Goal: Transaction & Acquisition: Purchase product/service

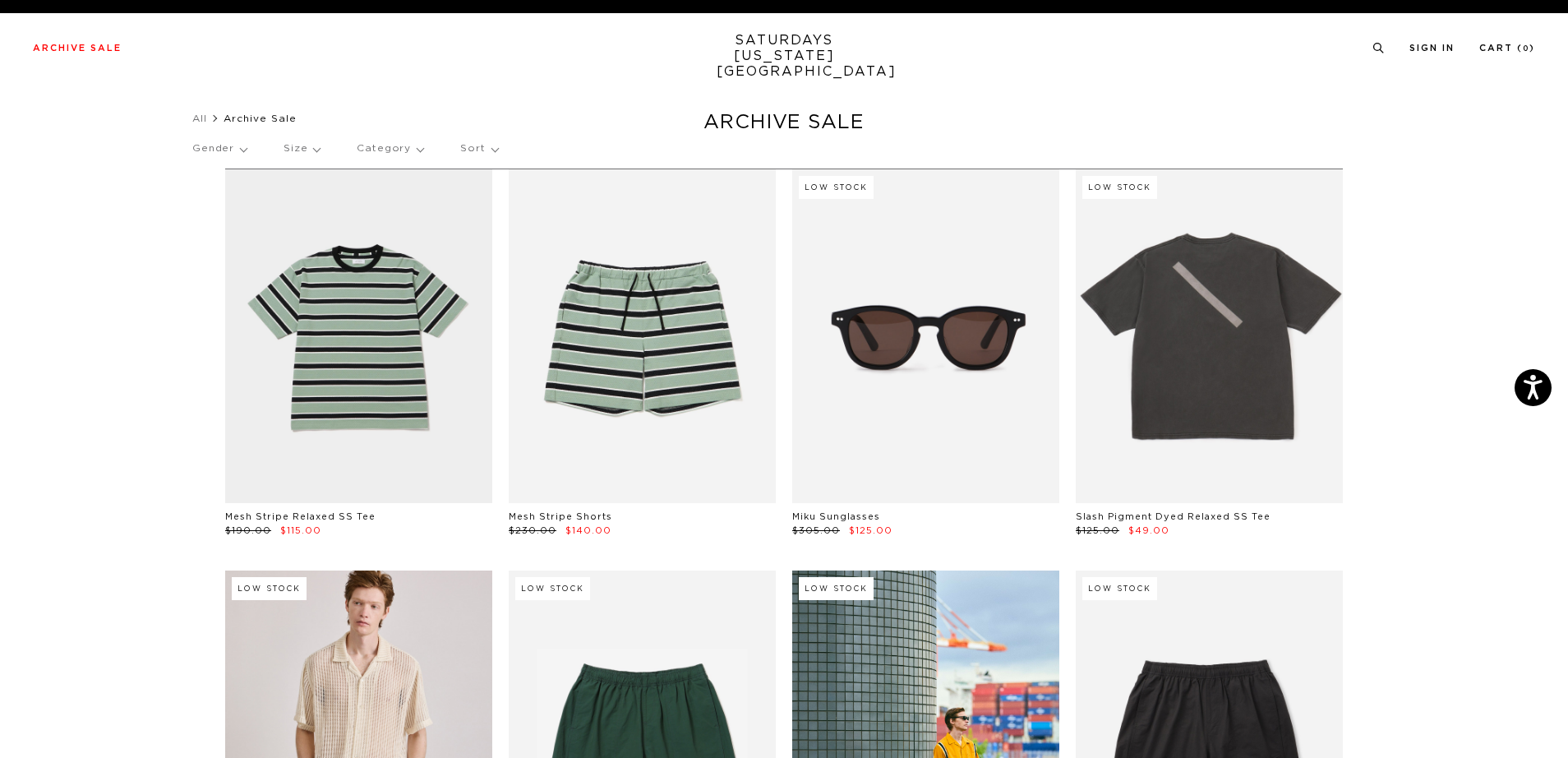
click at [295, 148] on p "Size" at bounding box center [302, 149] width 36 height 38
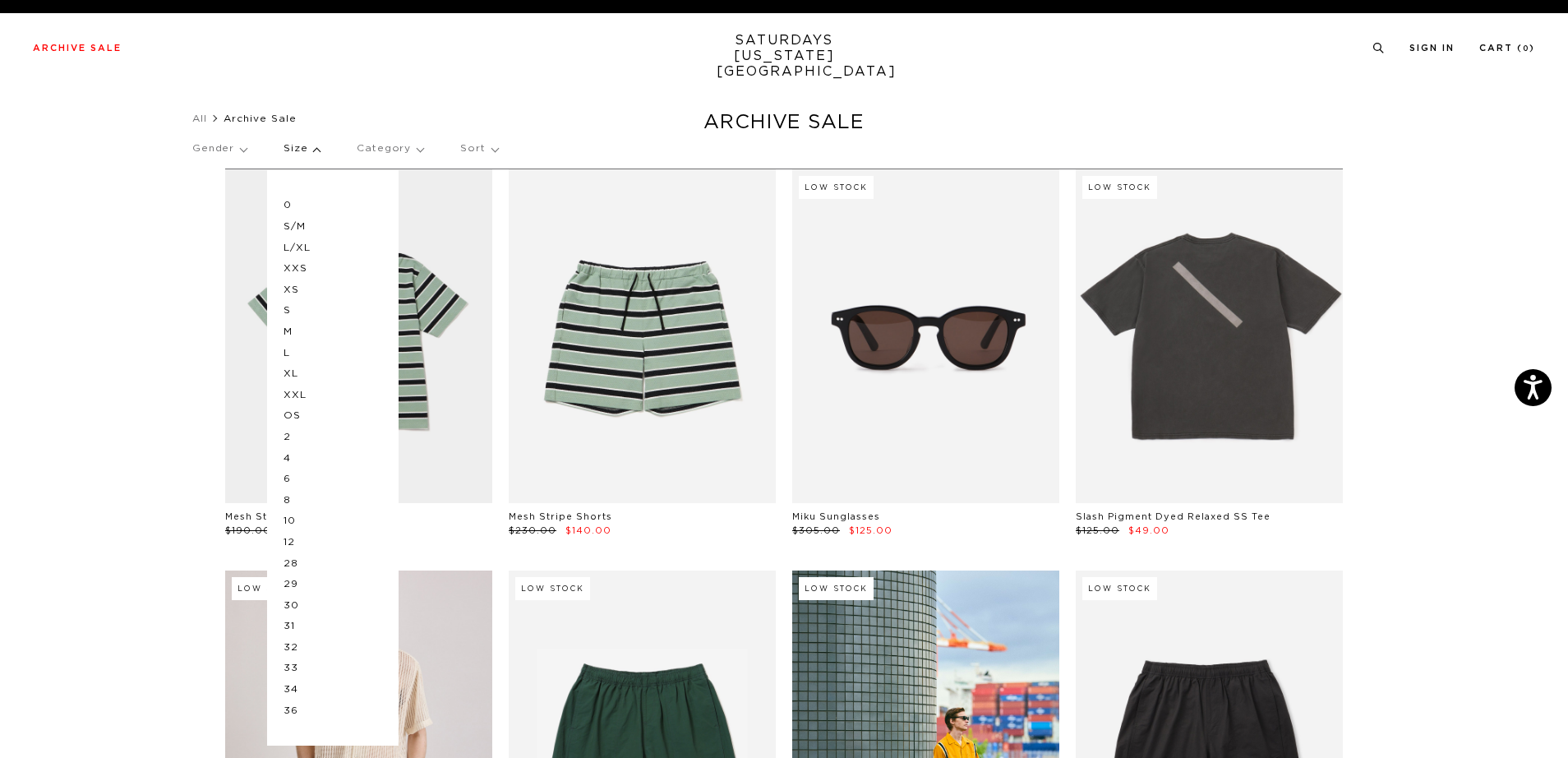
click at [295, 335] on p "M" at bounding box center [333, 332] width 99 height 21
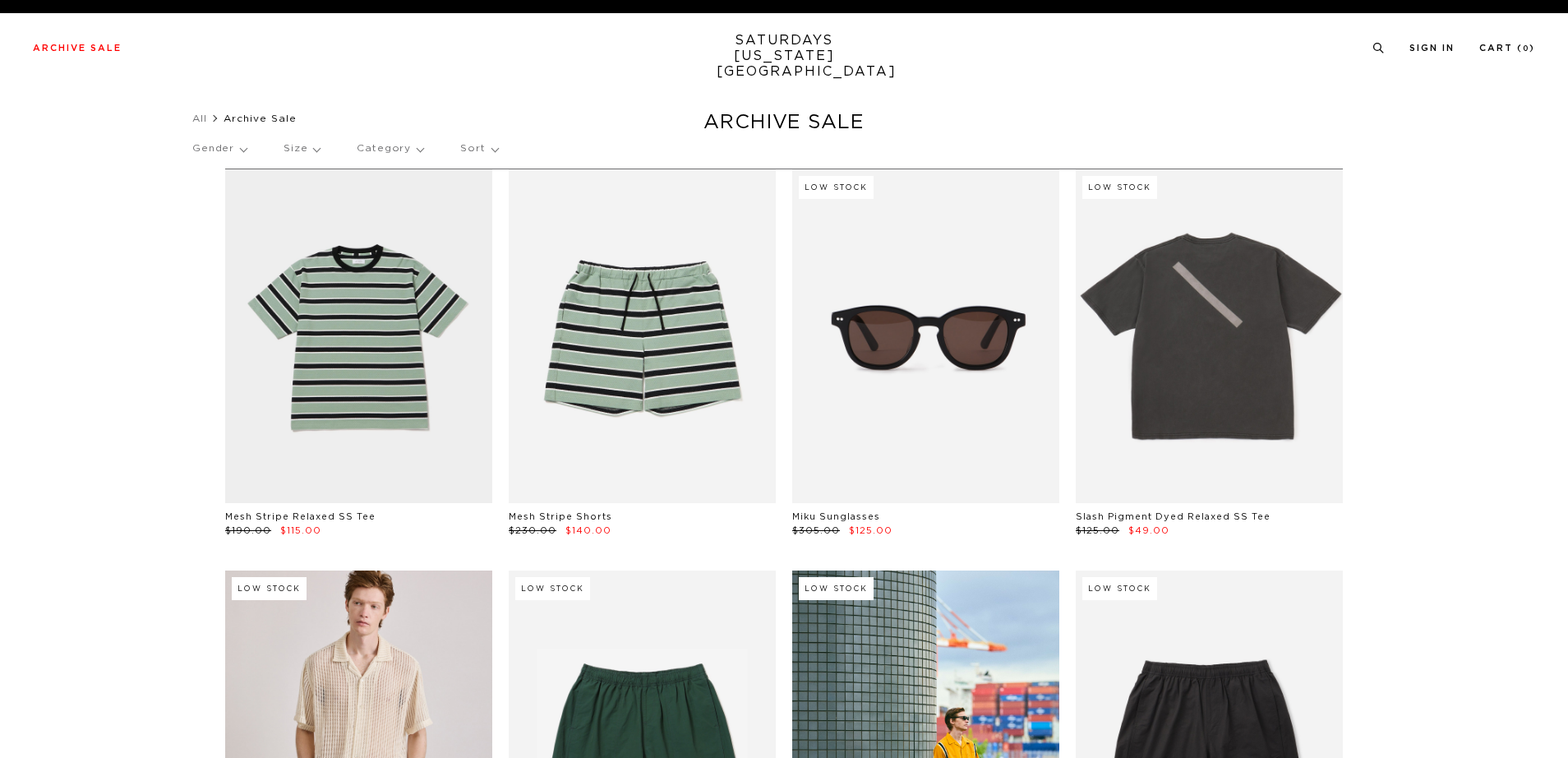
click at [605, 367] on link at bounding box center [641, 337] width 267 height 334
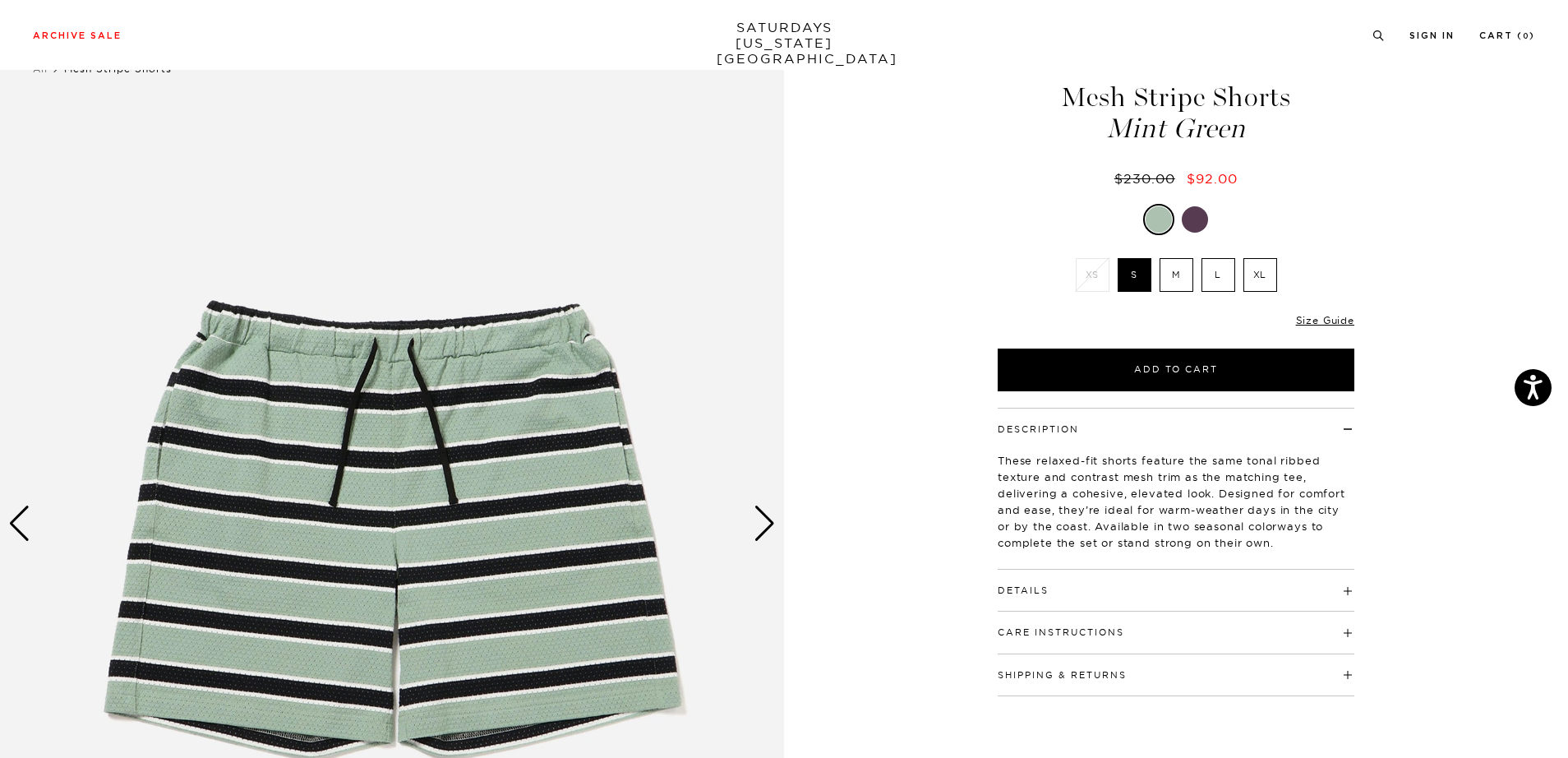
scroll to position [51, 0]
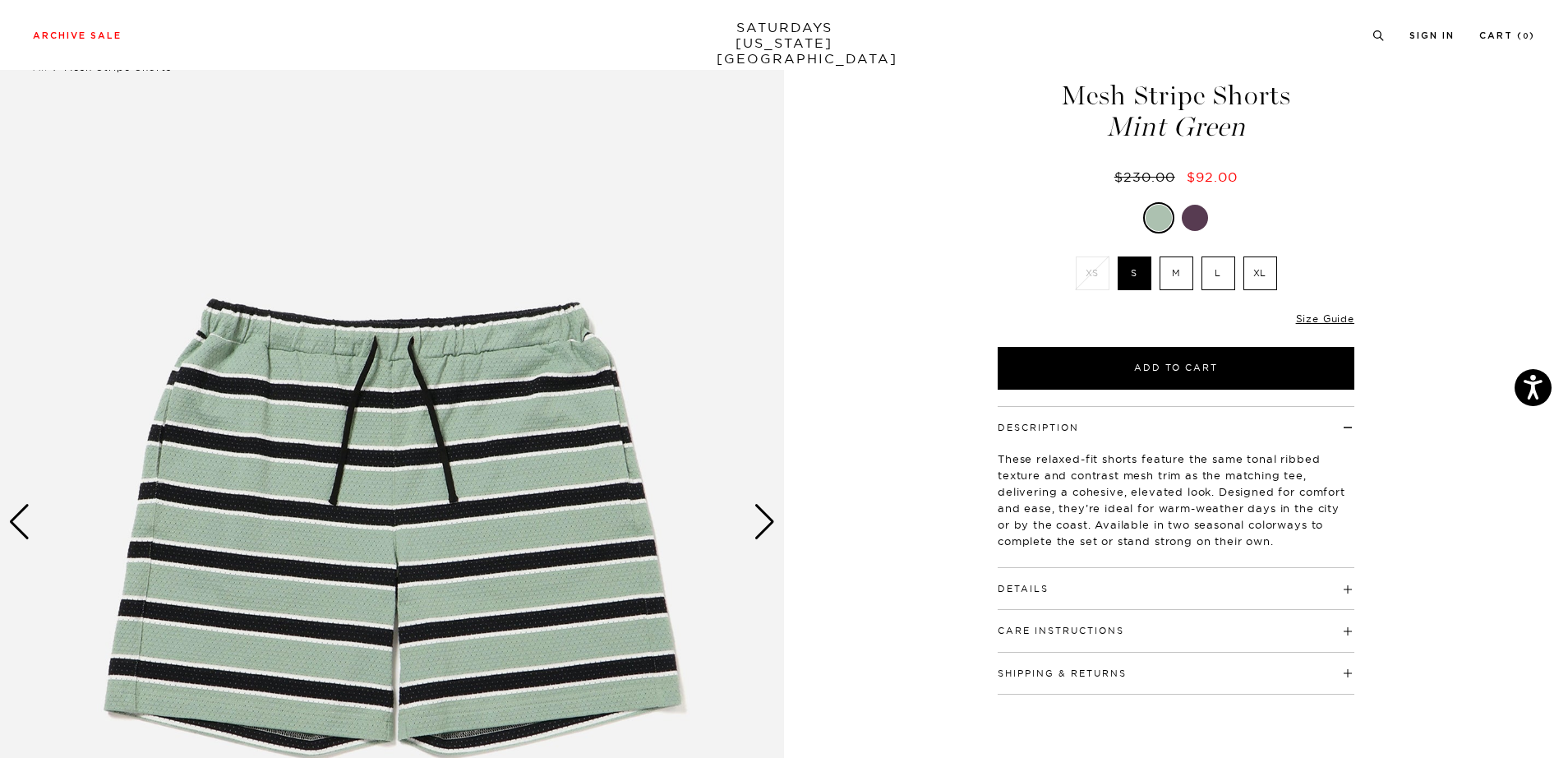
click at [768, 527] on div "Next slide" at bounding box center [765, 521] width 22 height 36
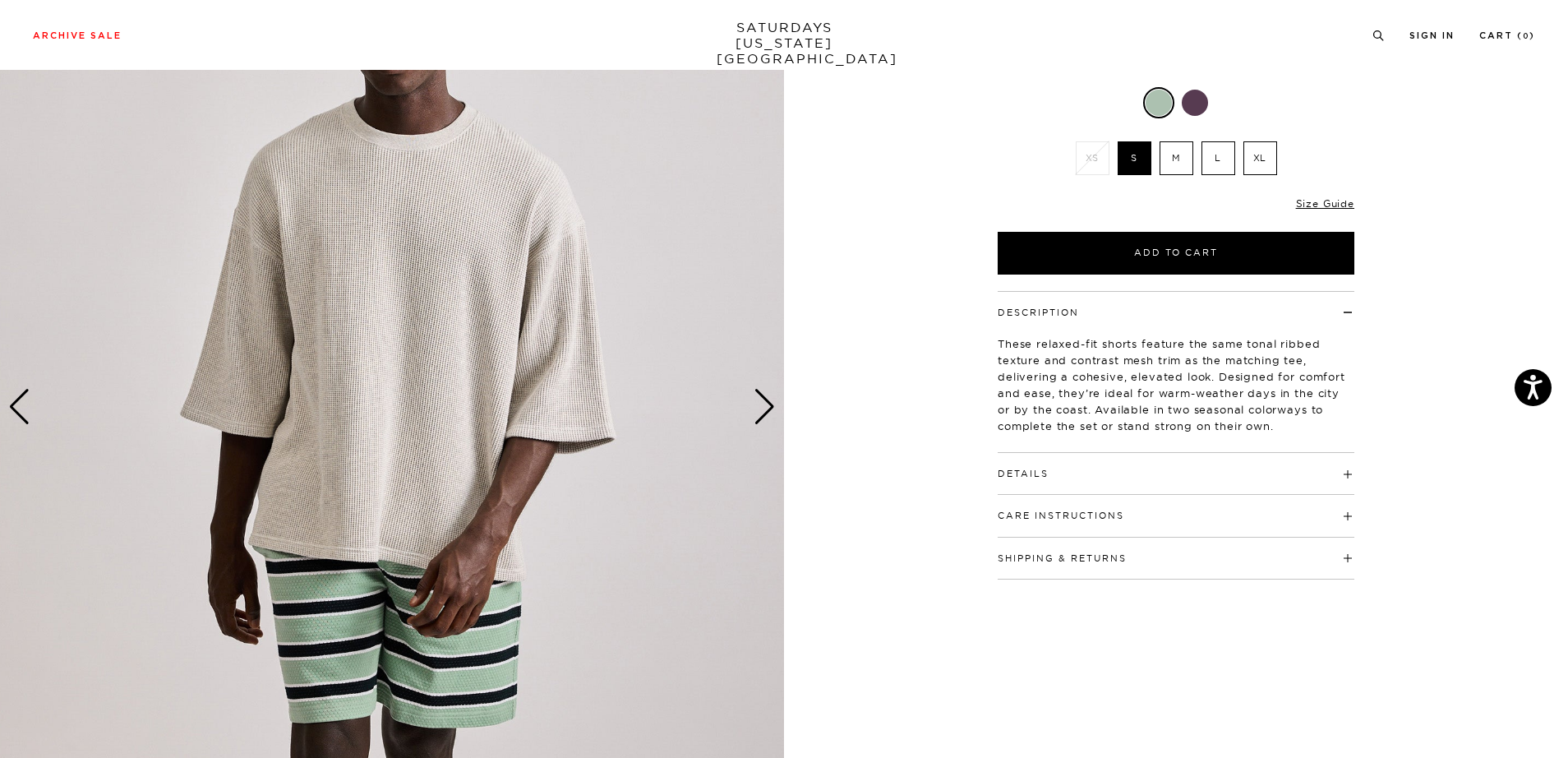
scroll to position [150, 0]
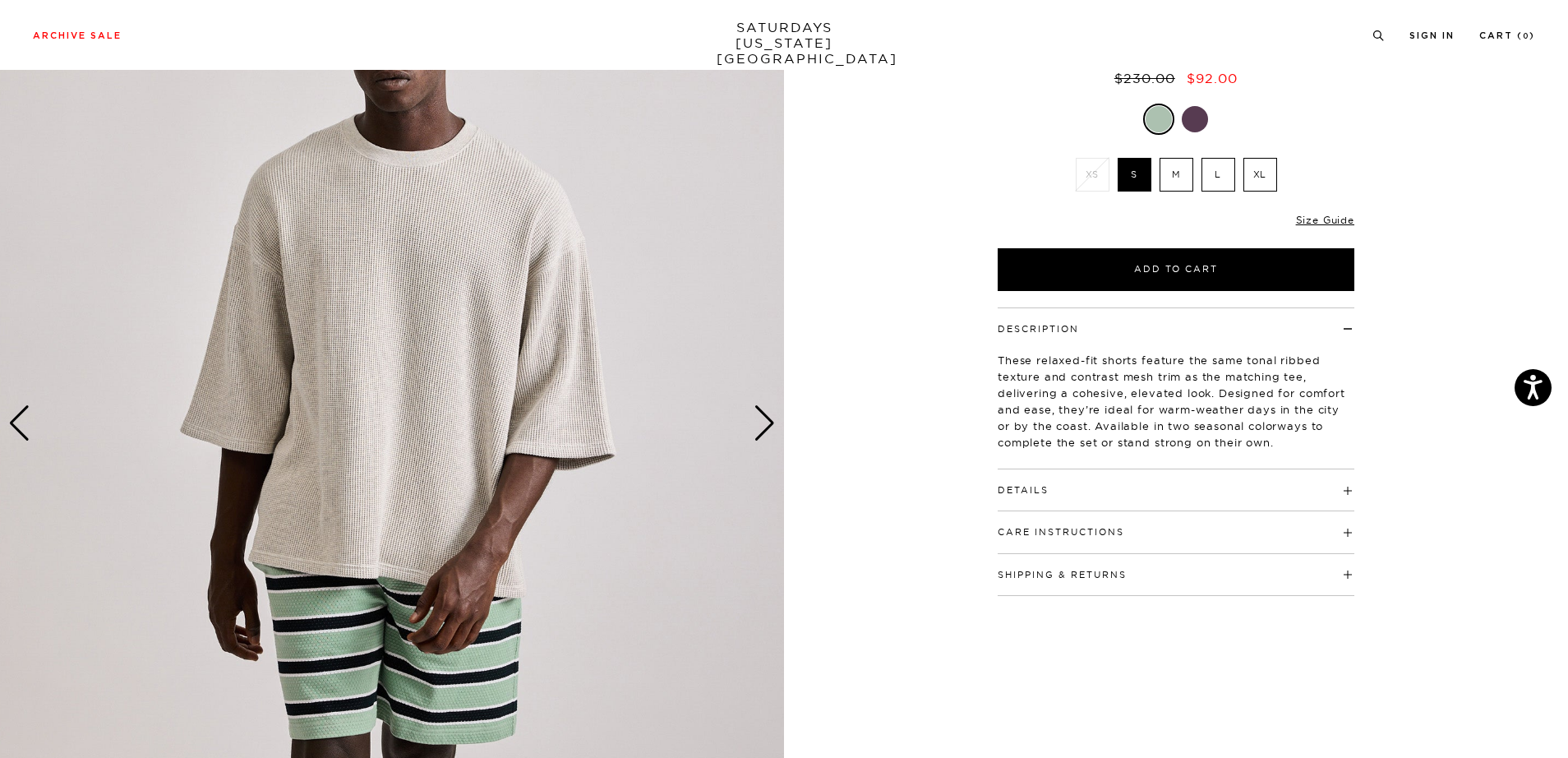
click at [757, 420] on div "Next slide" at bounding box center [765, 423] width 22 height 36
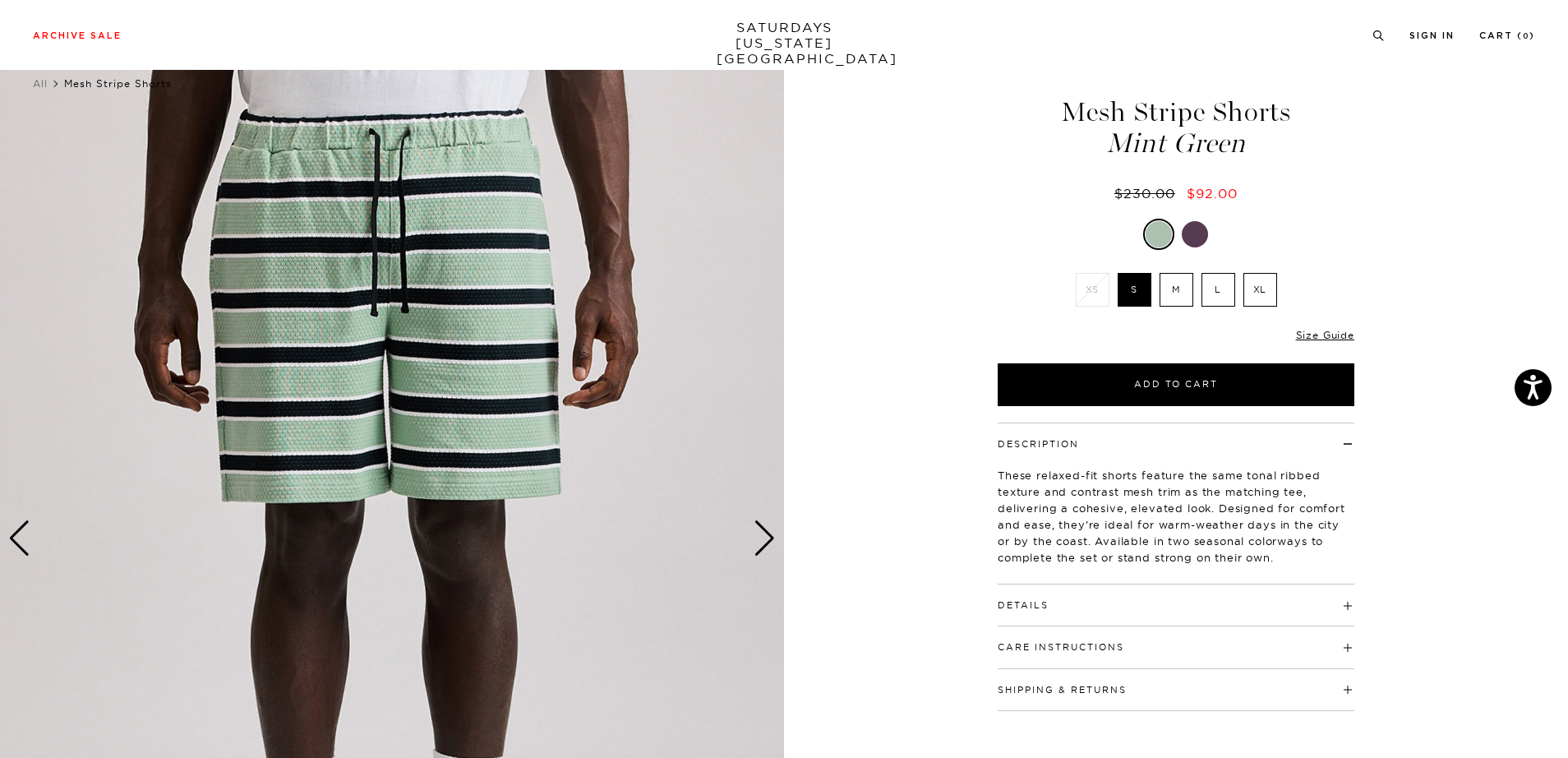
scroll to position [0, 0]
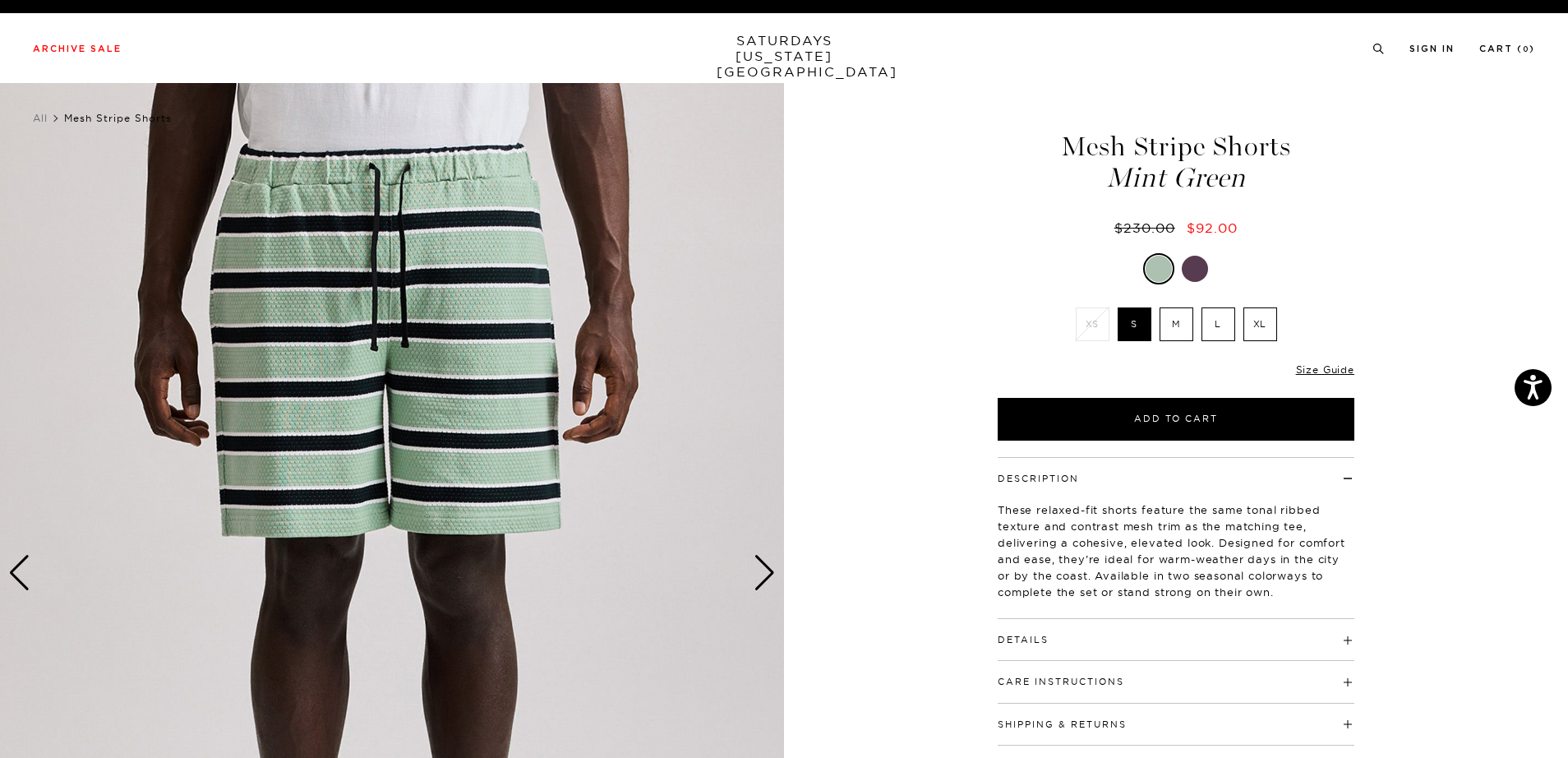
click at [761, 577] on div "Next slide" at bounding box center [765, 572] width 22 height 36
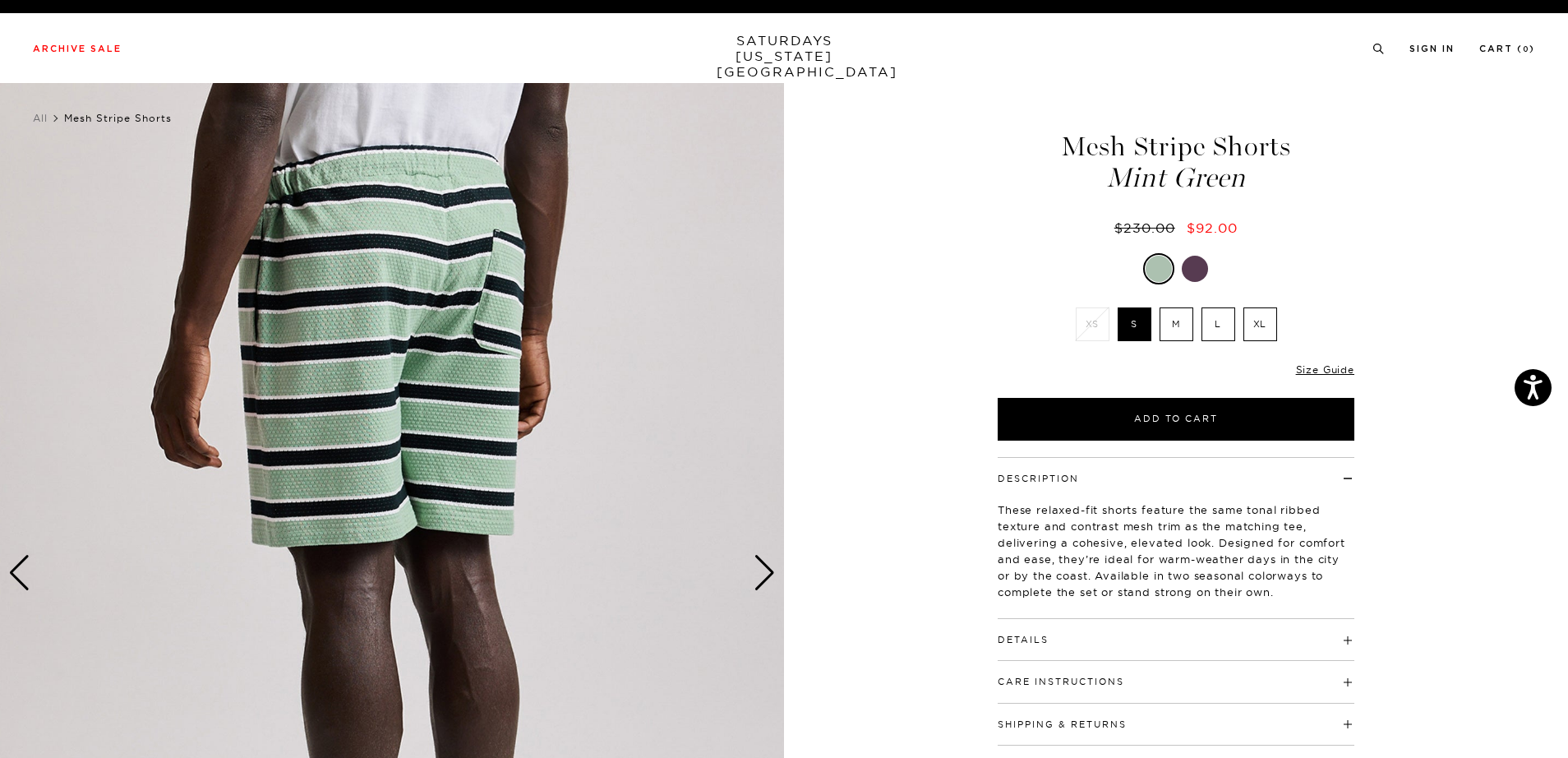
click at [761, 577] on div "Next slide" at bounding box center [765, 572] width 22 height 36
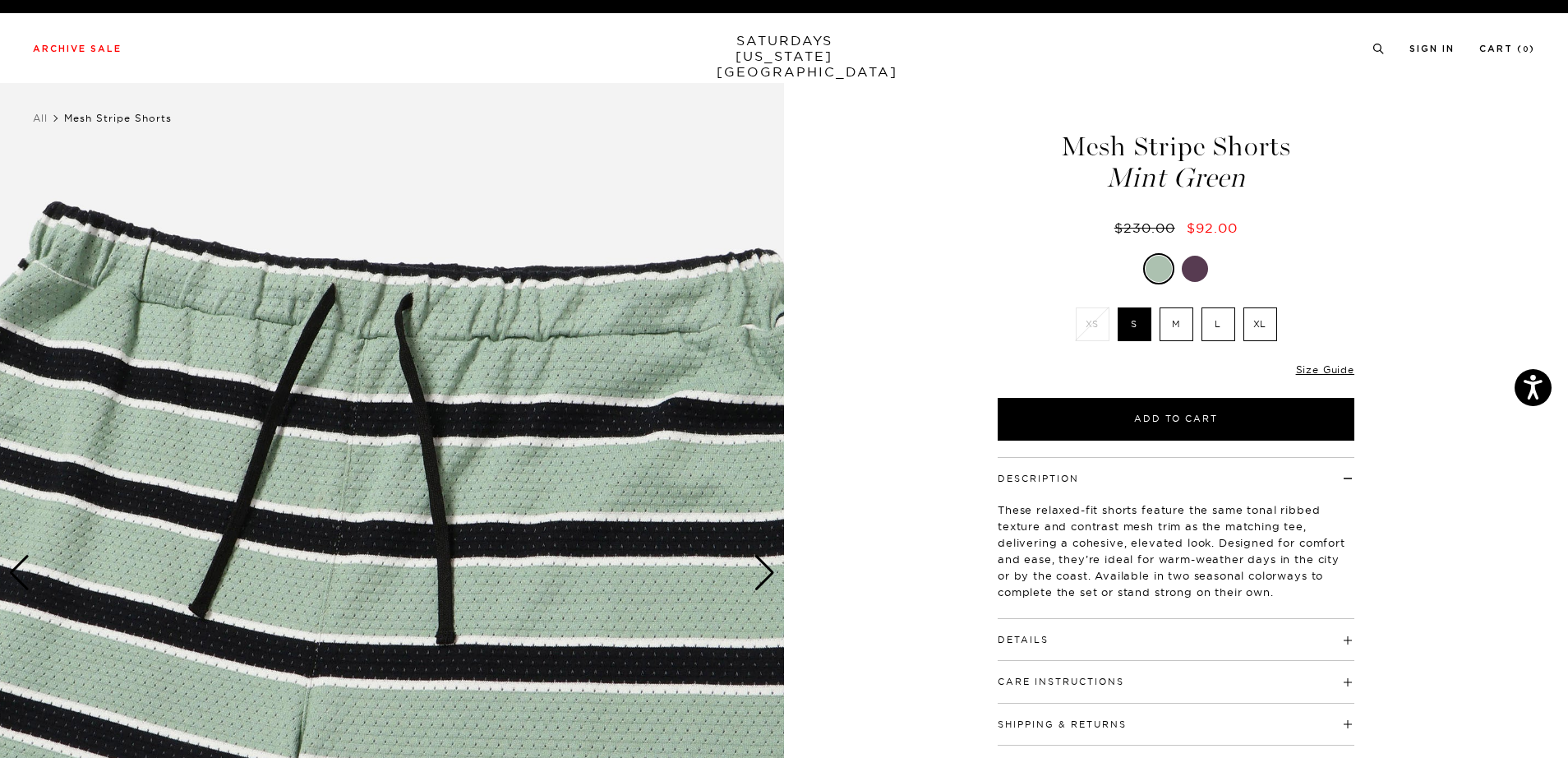
click at [761, 577] on div "Next slide" at bounding box center [765, 572] width 22 height 36
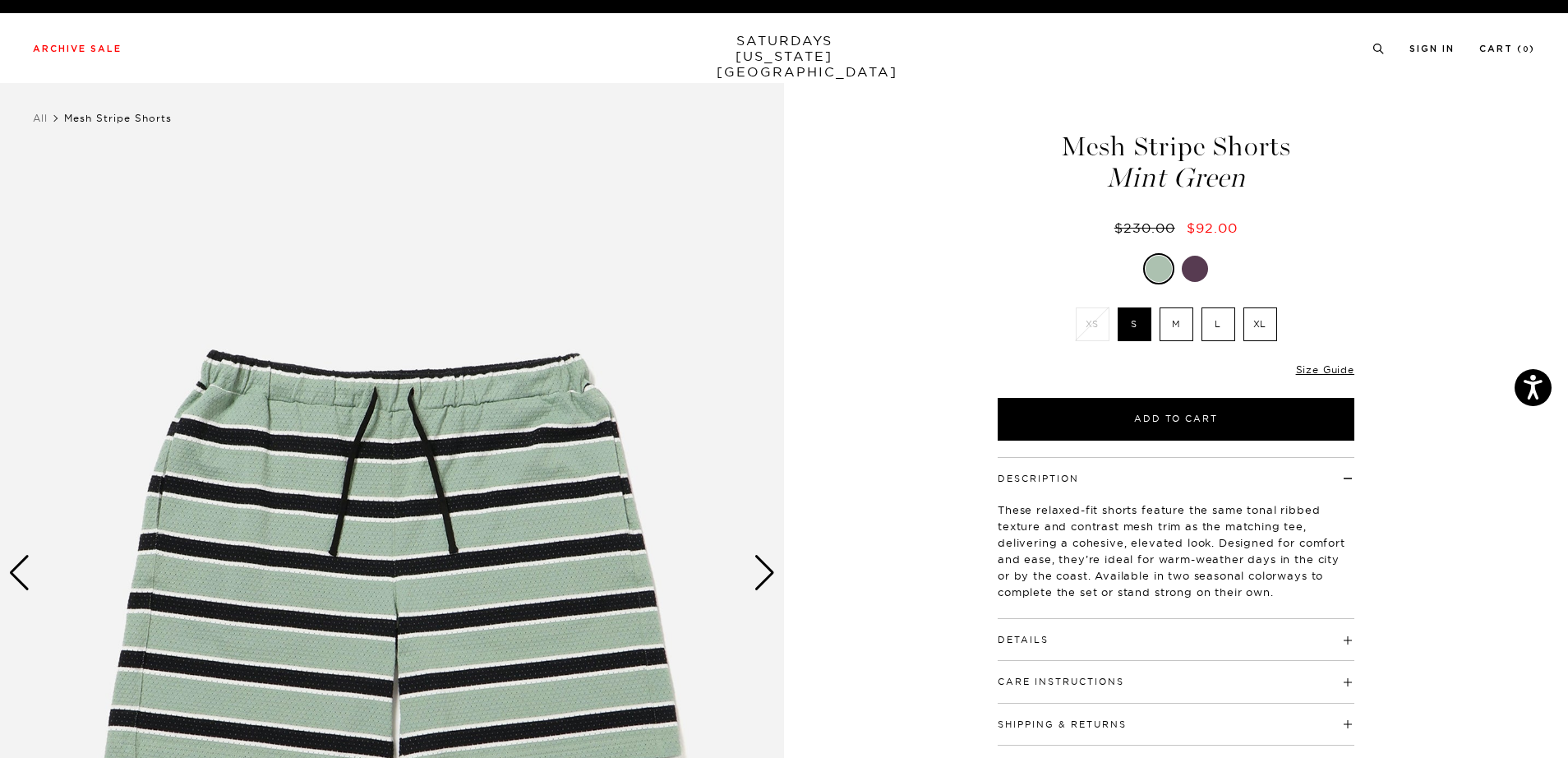
click at [761, 577] on div "Next slide" at bounding box center [765, 572] width 22 height 36
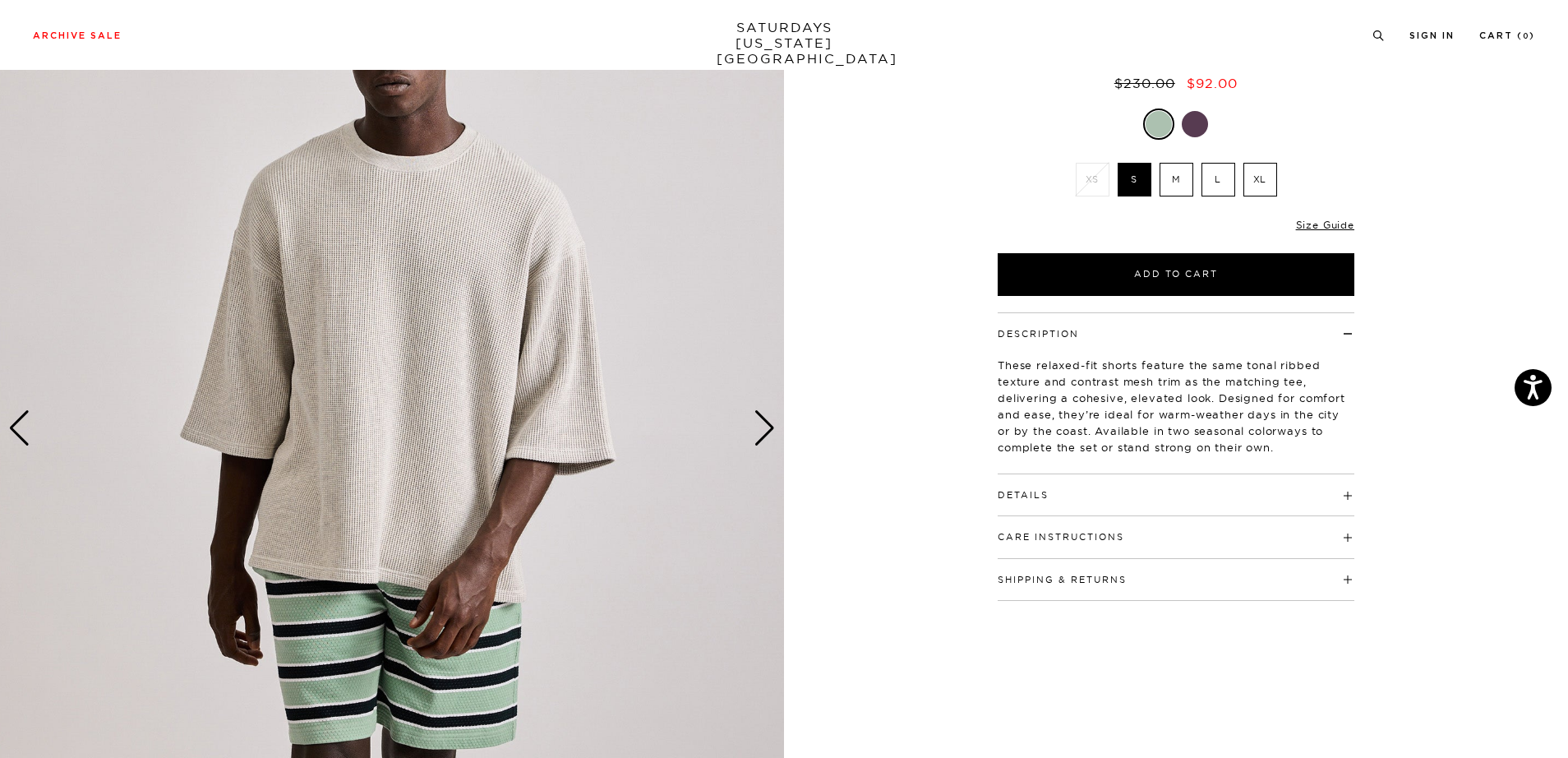
scroll to position [198, 0]
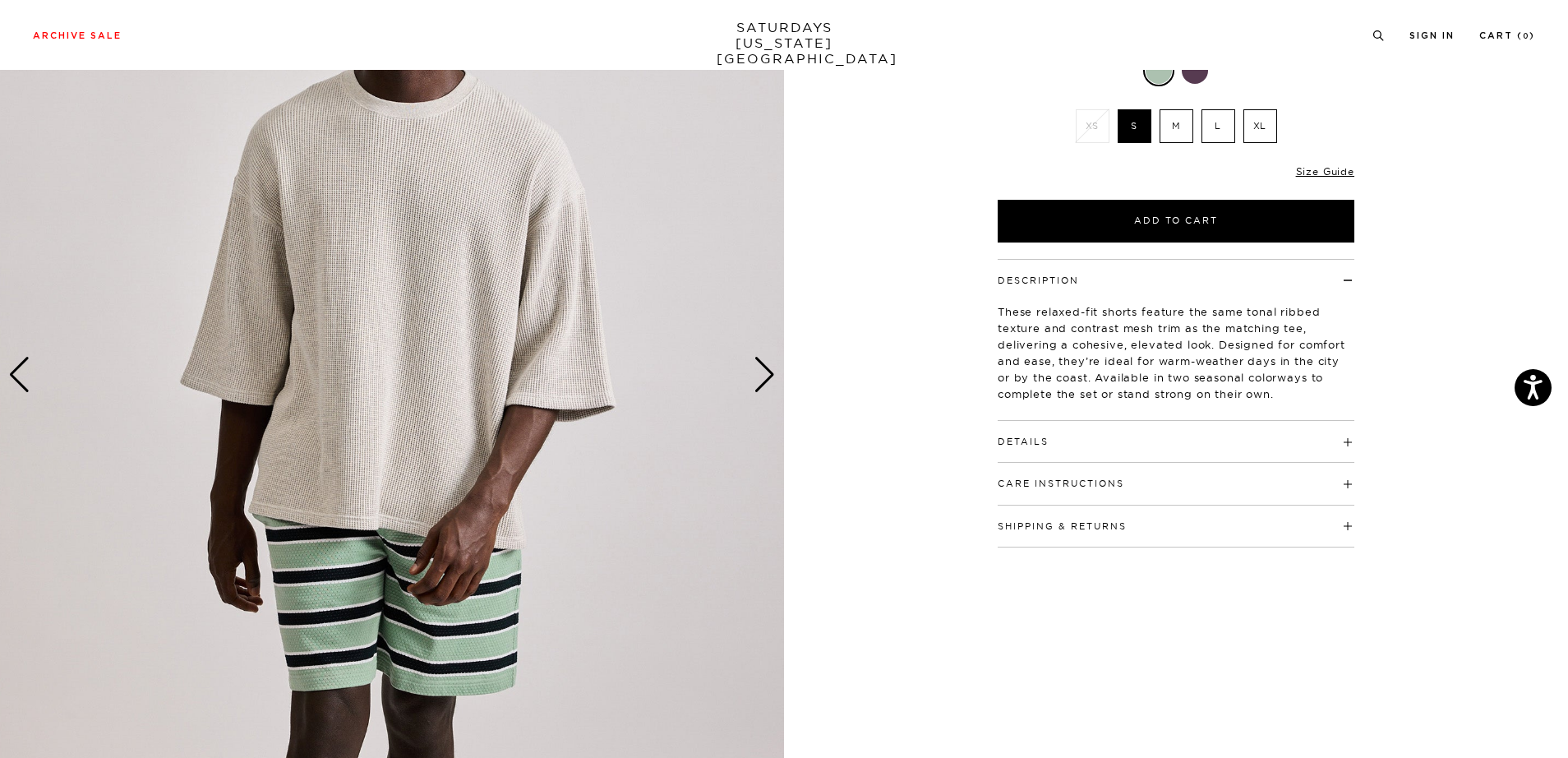
click at [1204, 63] on div "Archive Sale Men's Tees Shirts Shorts Swim Knitwear Pants Sweats Women's" at bounding box center [784, 35] width 1568 height 70
click at [1199, 75] on div at bounding box center [1194, 71] width 26 height 26
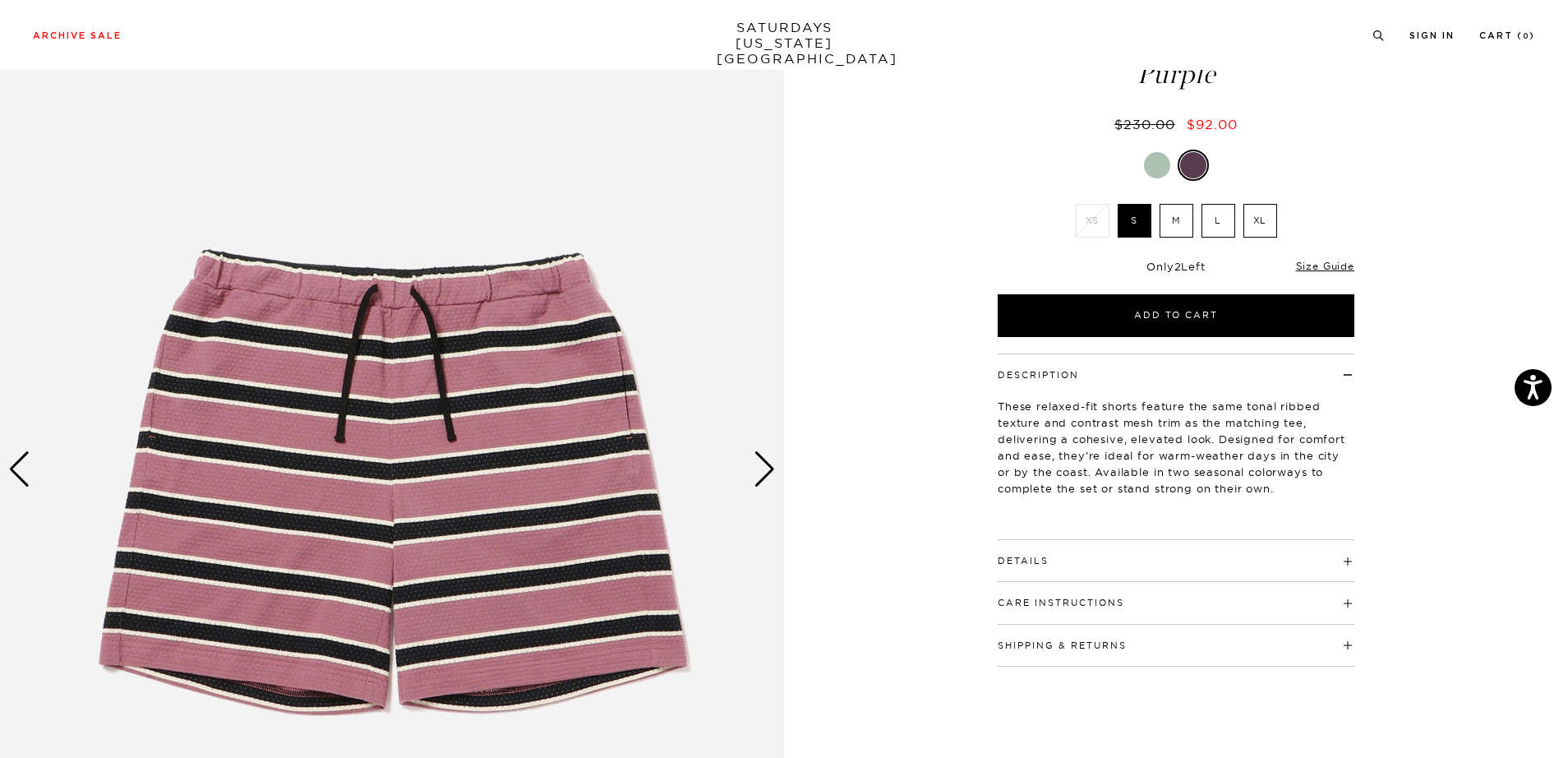
scroll to position [133, 0]
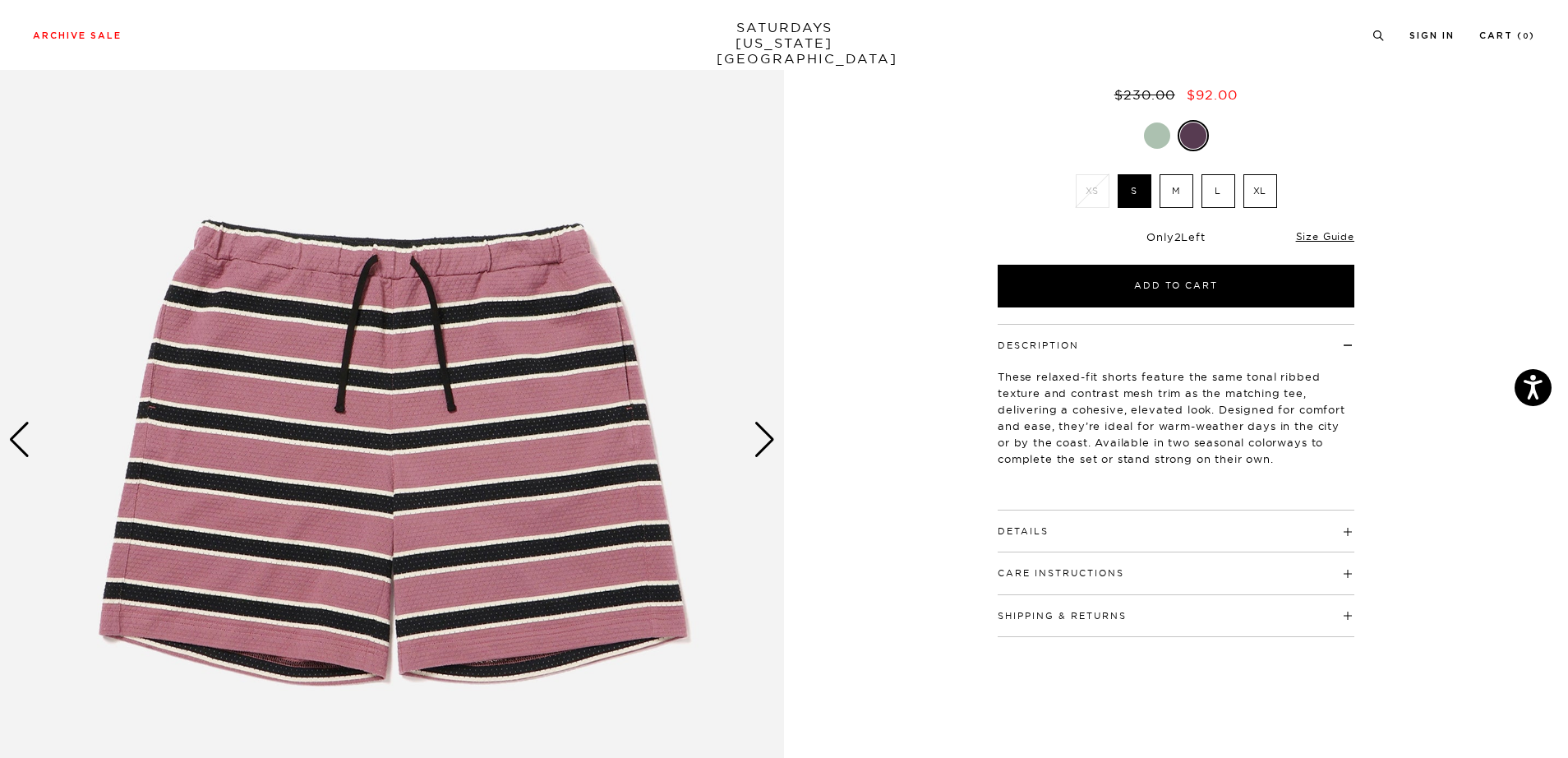
click at [775, 459] on img at bounding box center [392, 440] width 784 height 981
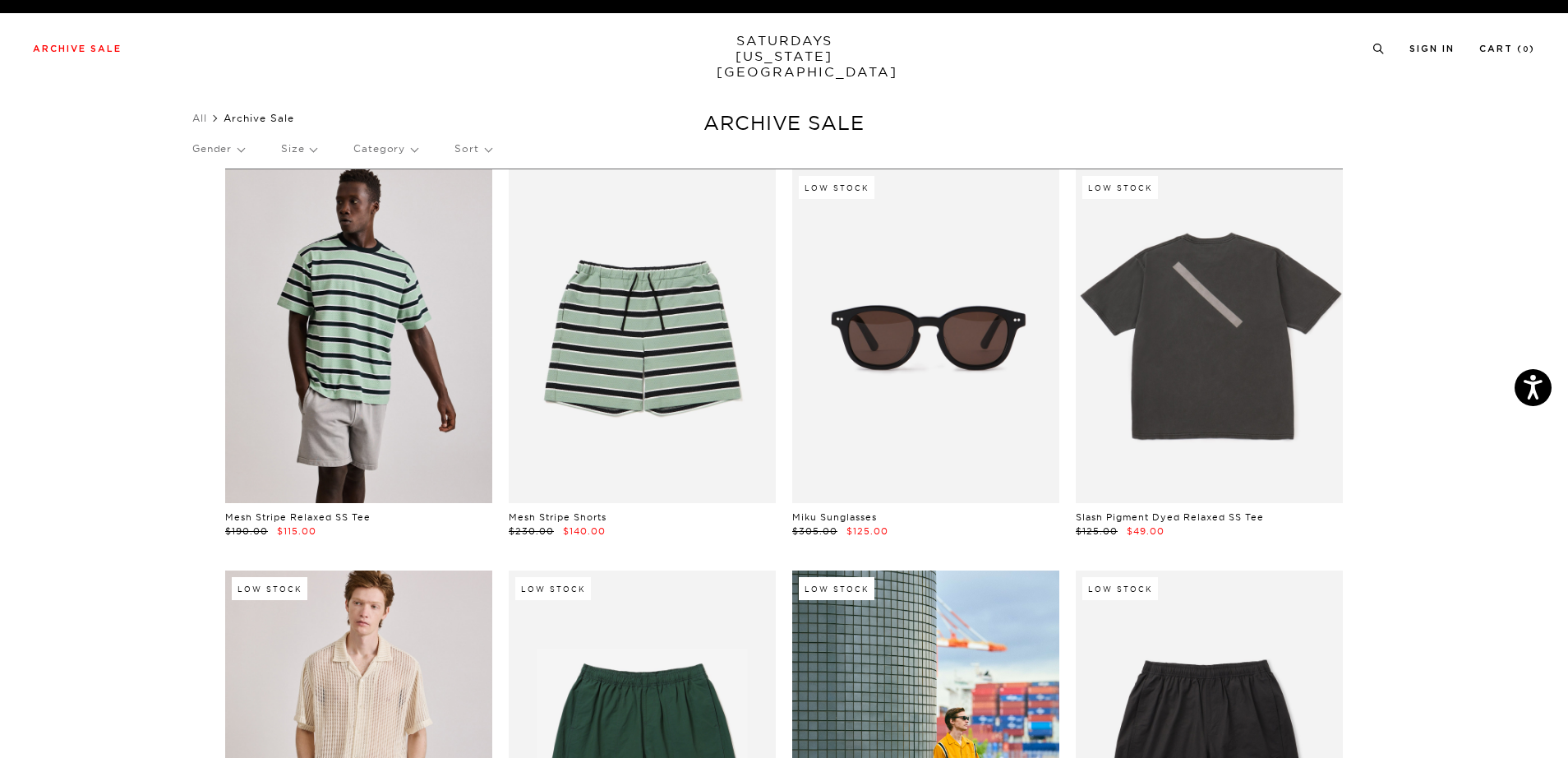
click at [369, 399] on link at bounding box center [358, 337] width 267 height 334
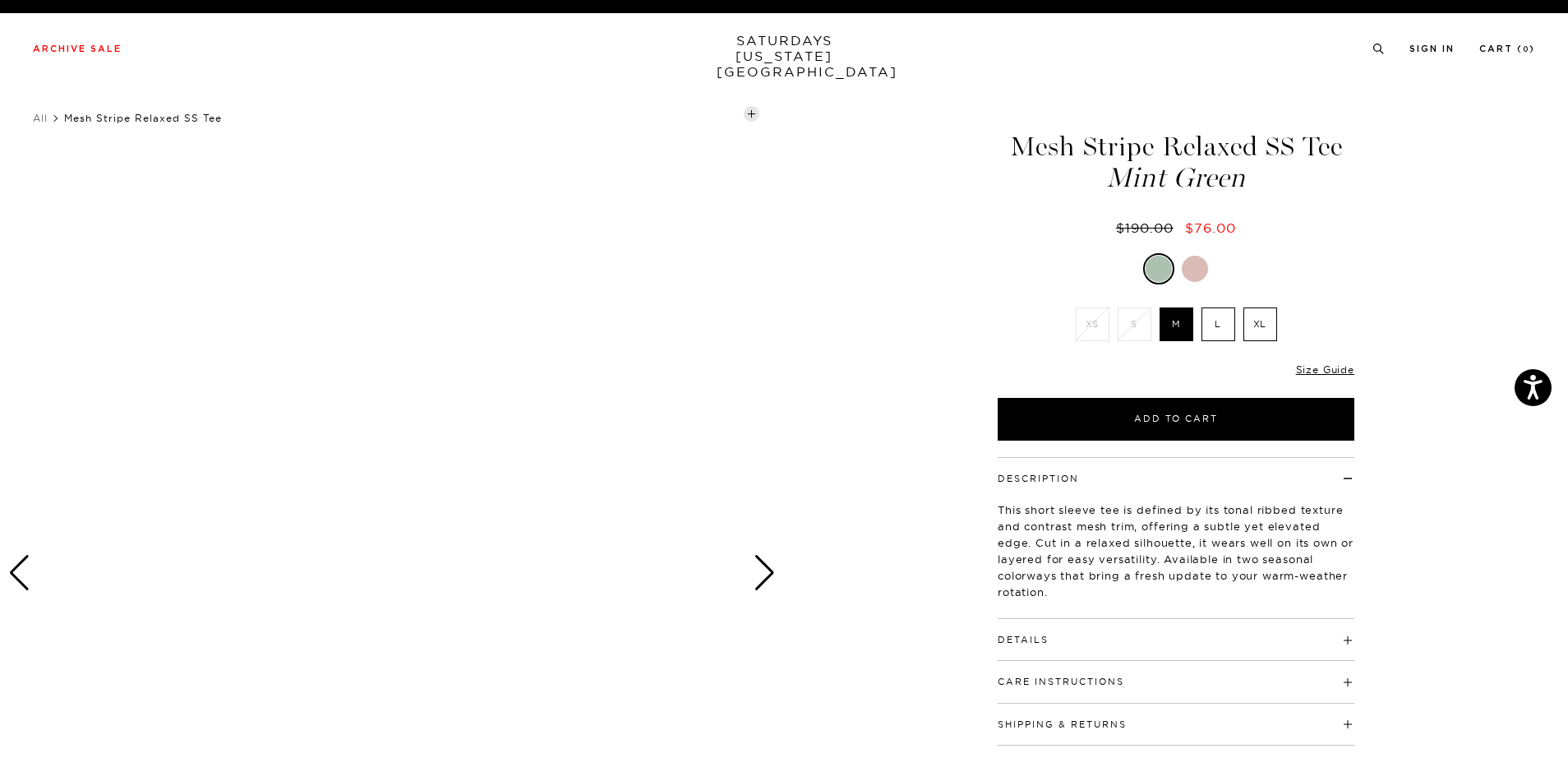
click at [772, 570] on div "Next slide" at bounding box center [765, 572] width 22 height 36
click at [772, 559] on div "Next slide" at bounding box center [765, 572] width 22 height 36
click at [1212, 267] on div at bounding box center [1176, 268] width 357 height 31
click at [1202, 269] on div at bounding box center [1194, 269] width 26 height 26
click at [771, 573] on div "Next slide" at bounding box center [765, 572] width 22 height 36
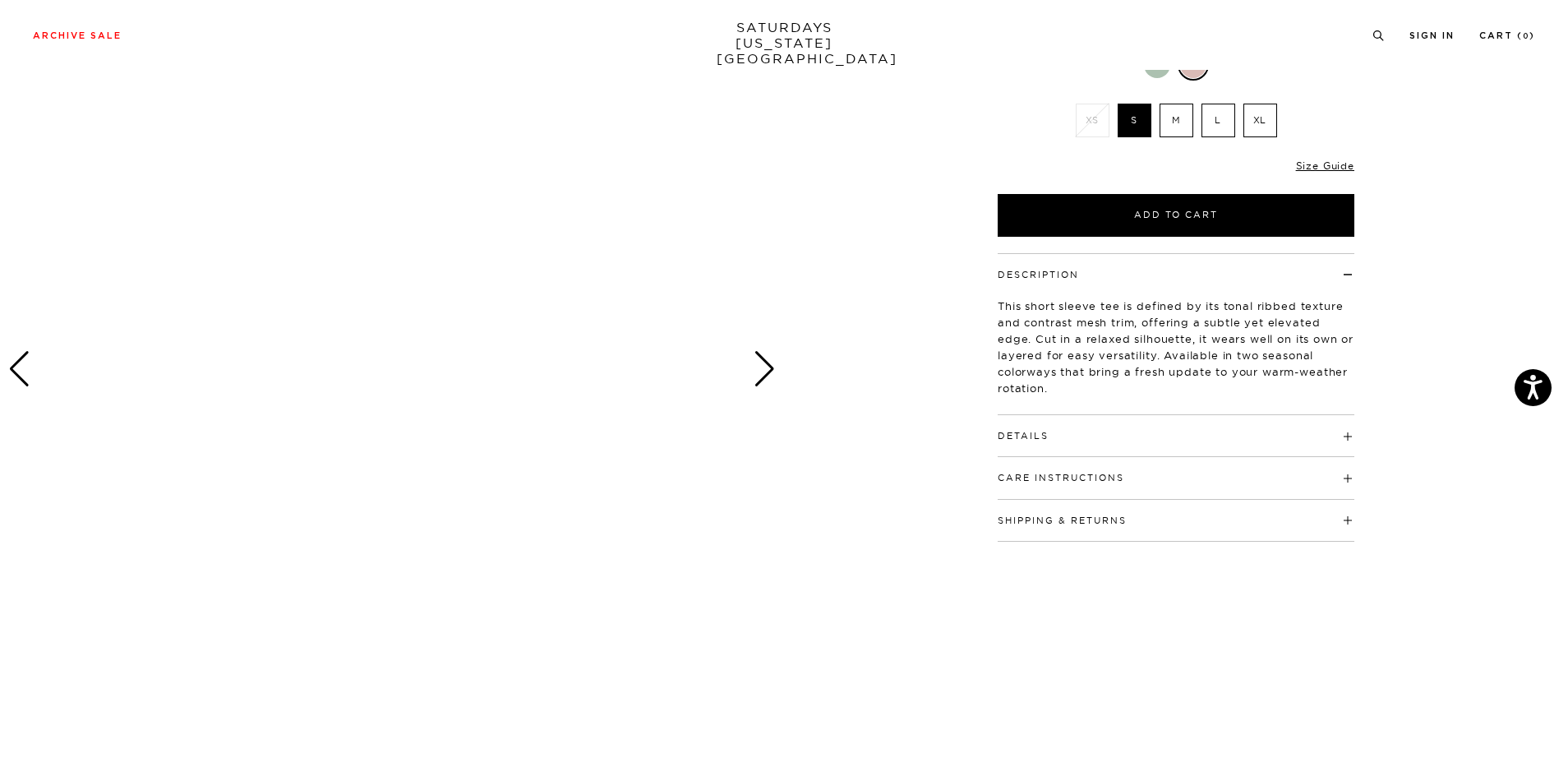
scroll to position [263, 0]
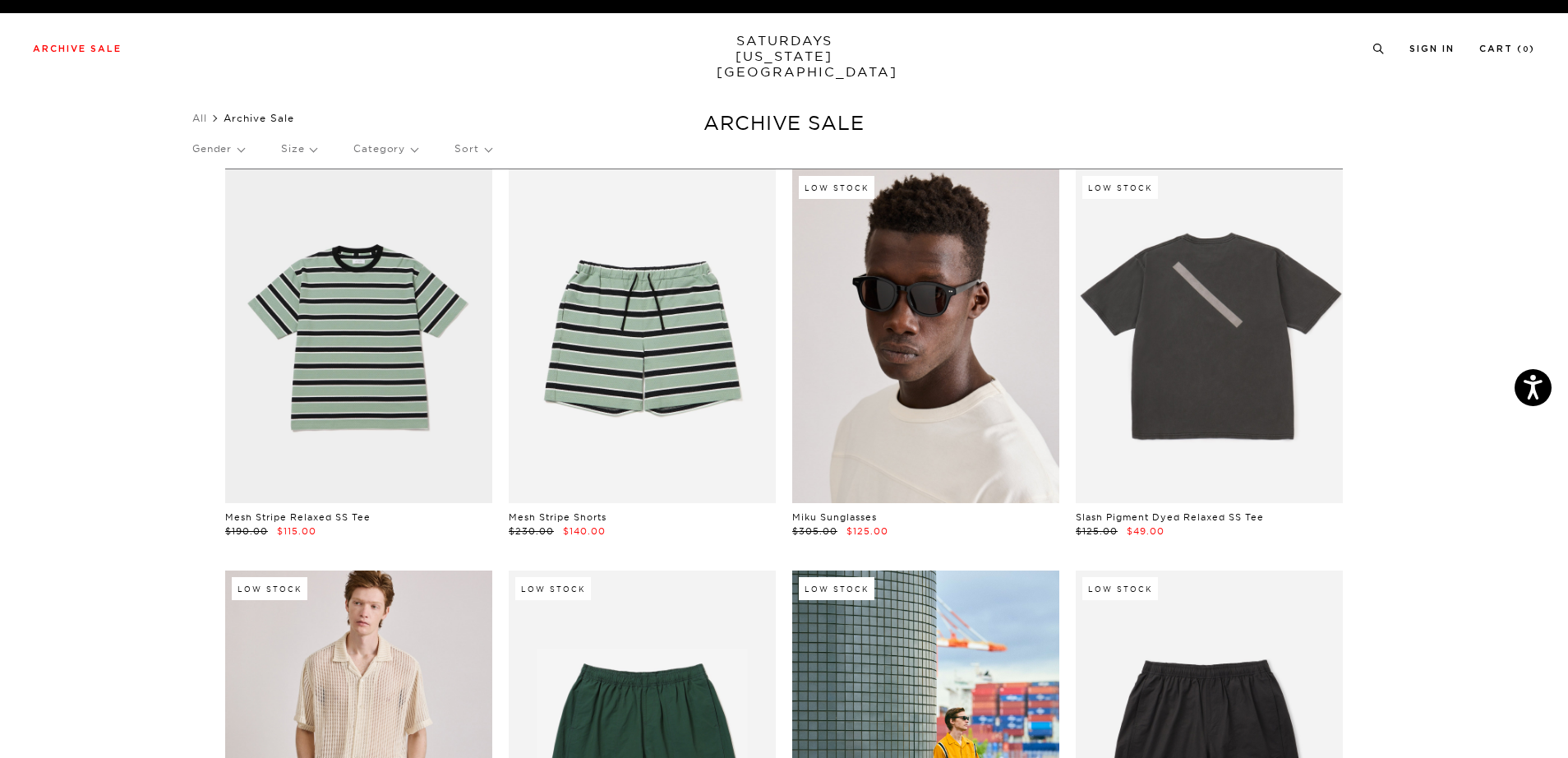
click at [910, 361] on link at bounding box center [925, 337] width 267 height 334
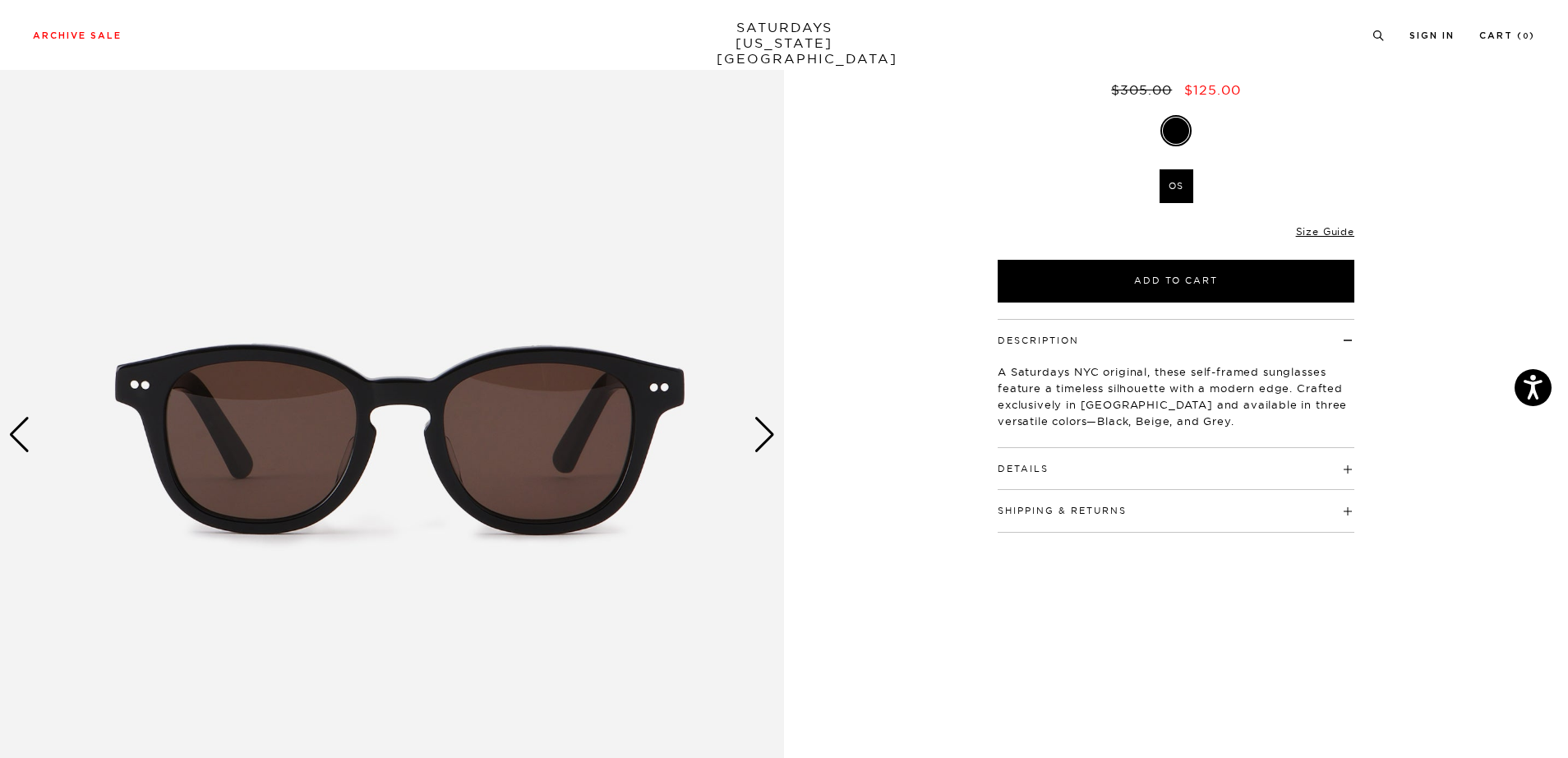
scroll to position [128, 0]
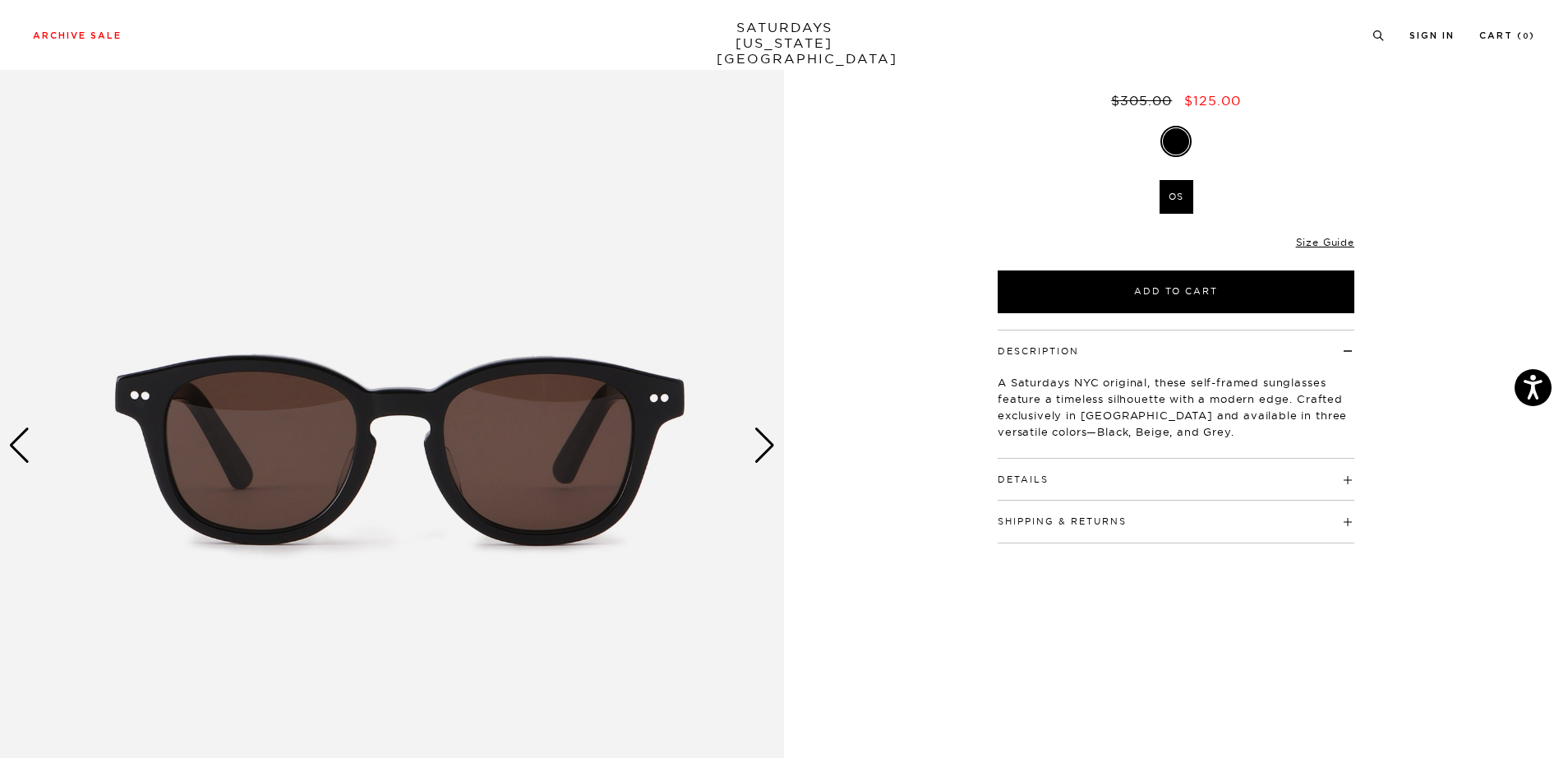
click at [1143, 139] on div at bounding box center [1176, 141] width 357 height 31
click at [1220, 140] on div at bounding box center [1176, 141] width 357 height 31
click at [1189, 143] on link at bounding box center [1176, 141] width 31 height 31
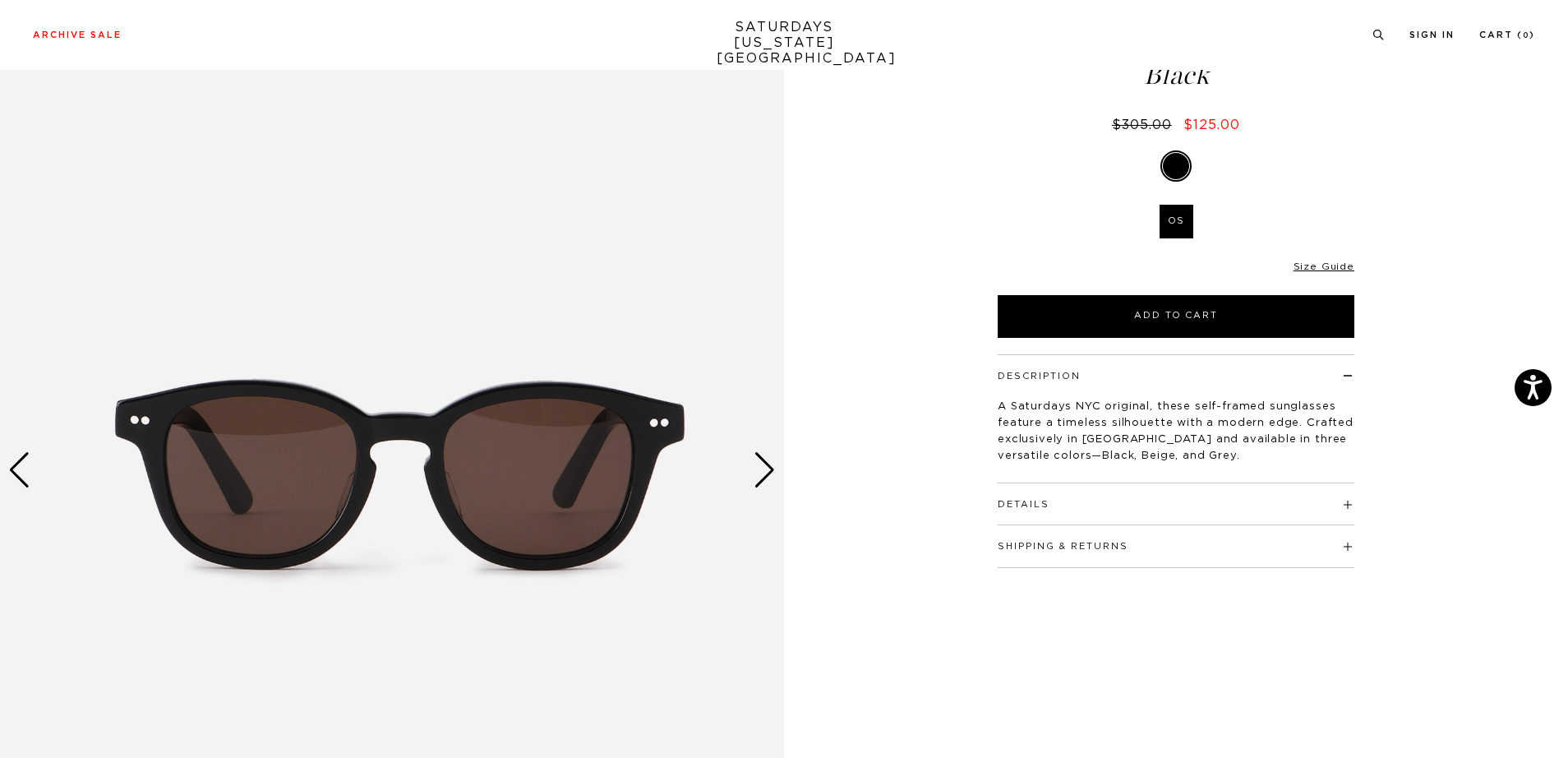
scroll to position [125, 0]
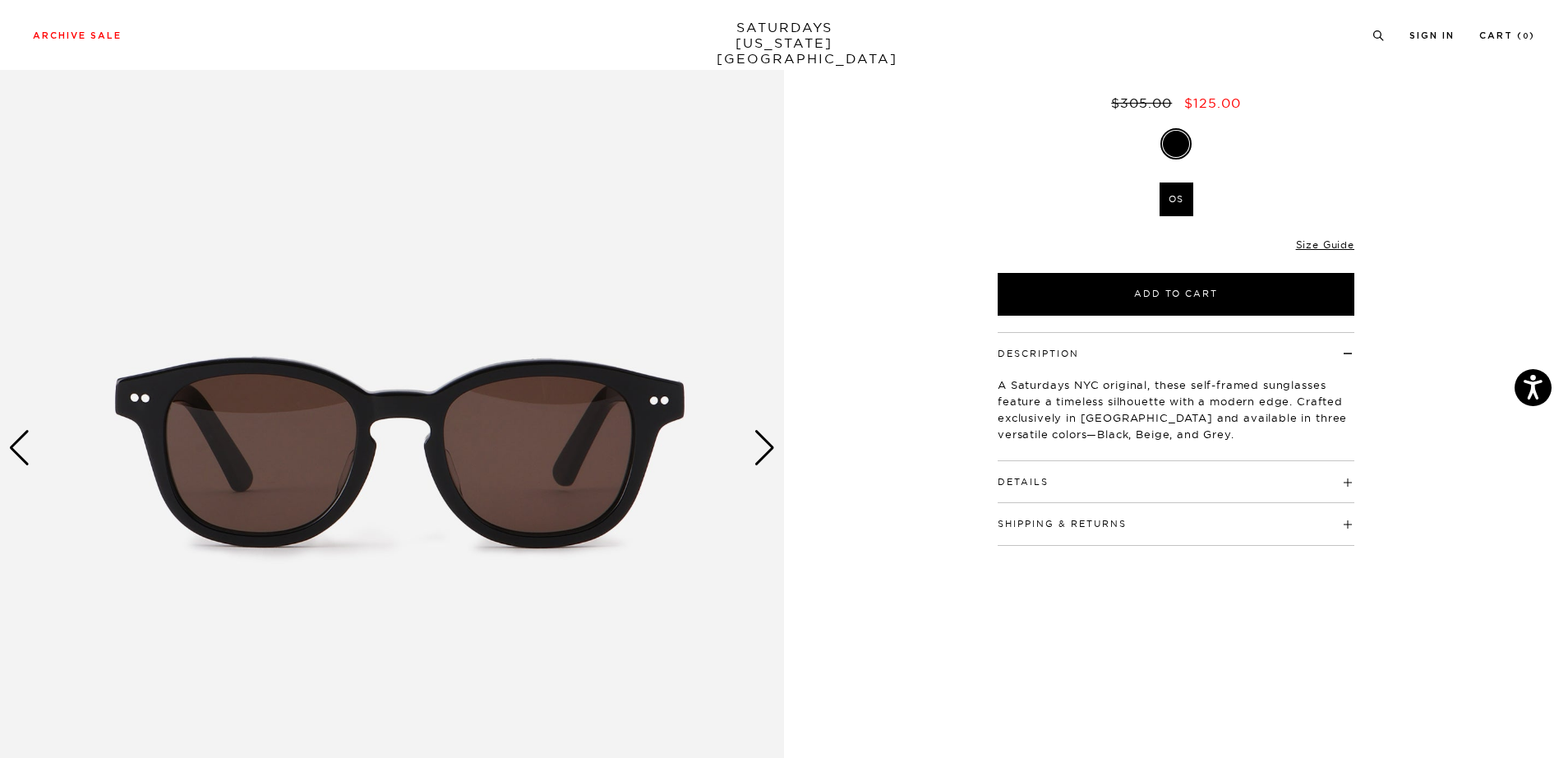
click at [763, 453] on div "Next slide" at bounding box center [765, 447] width 22 height 36
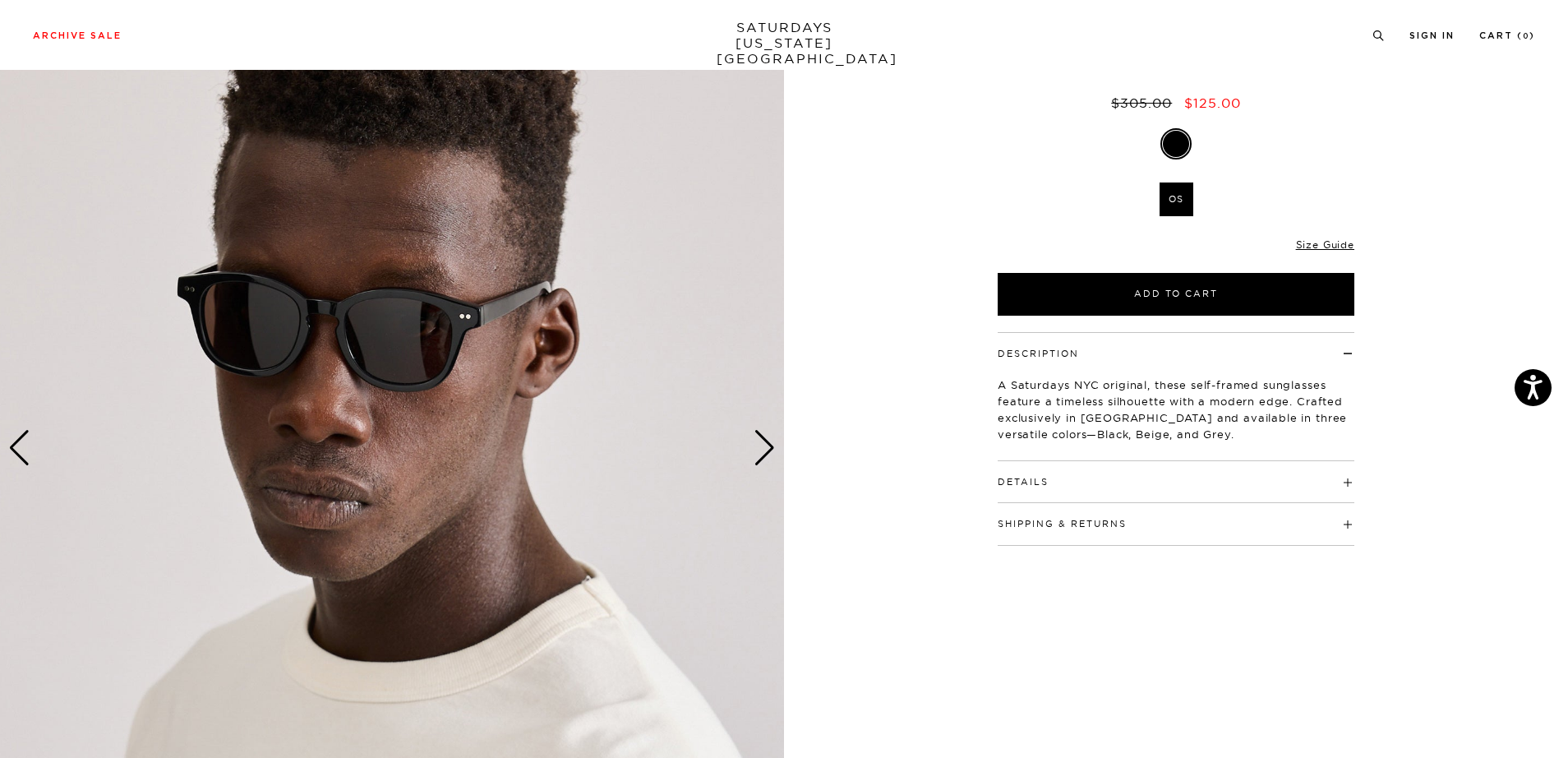
click at [763, 453] on div "Next slide" at bounding box center [765, 447] width 22 height 36
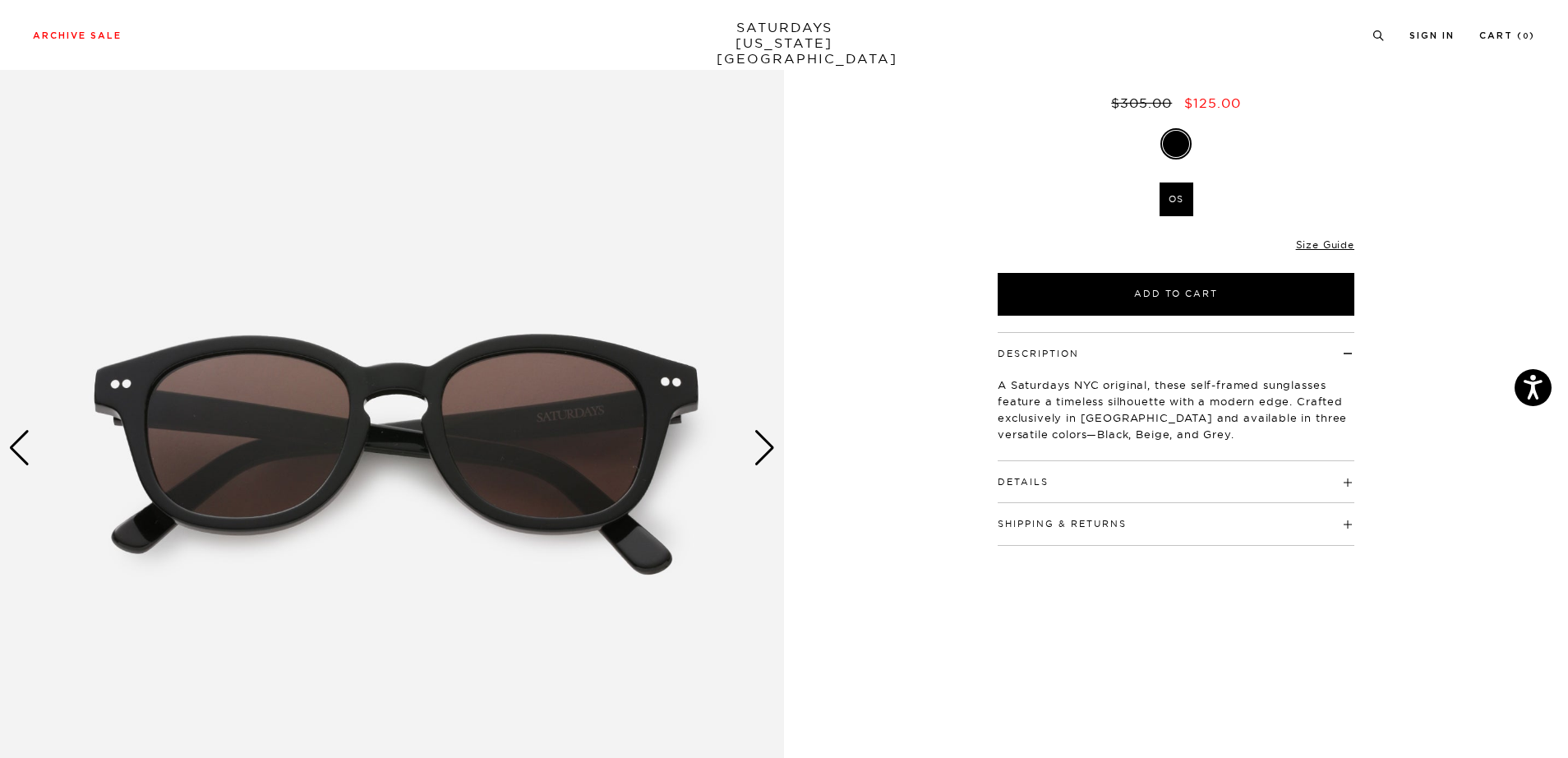
click at [763, 453] on div "Next slide" at bounding box center [765, 447] width 22 height 36
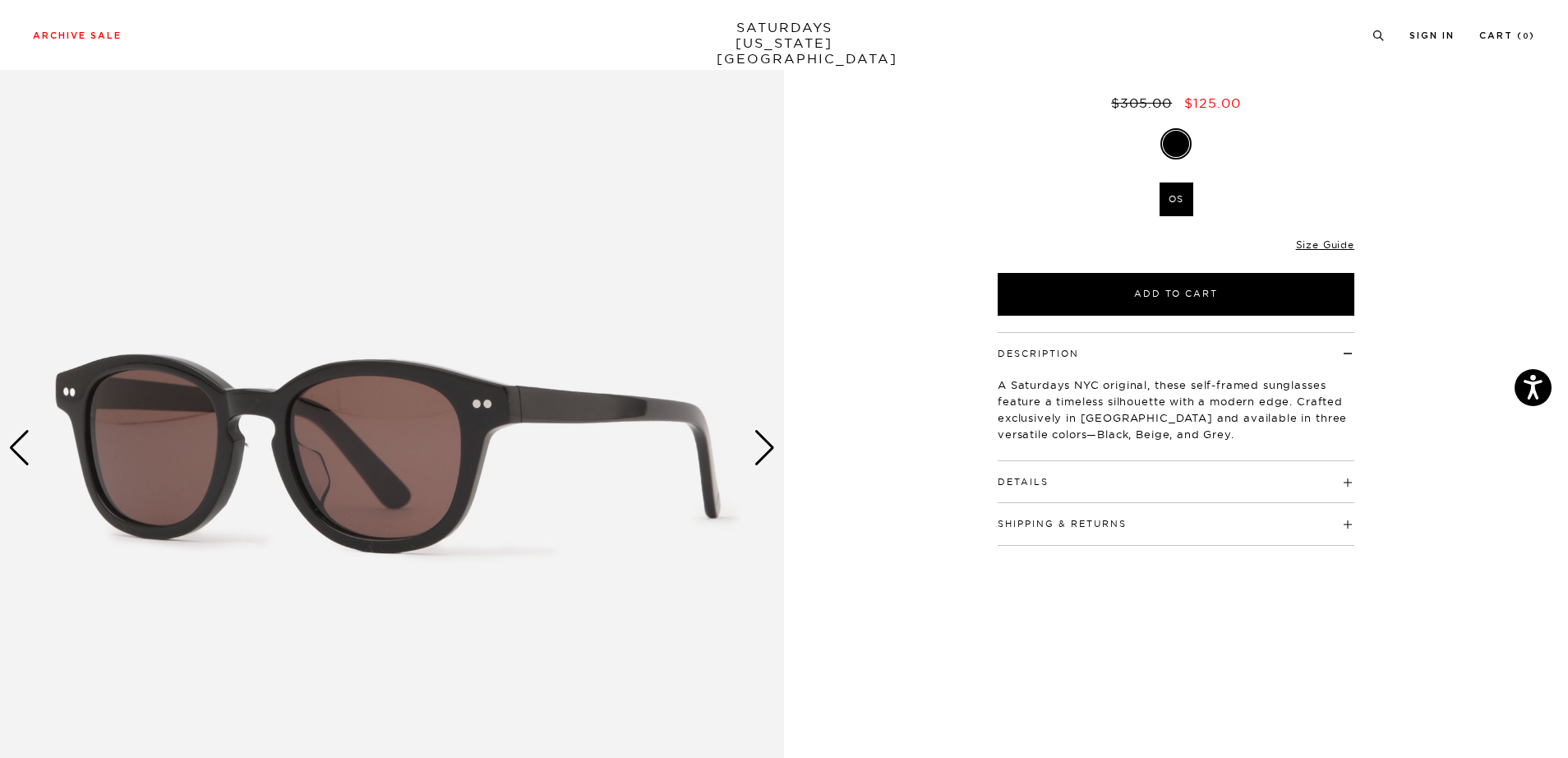
click at [763, 453] on div "Next slide" at bounding box center [765, 447] width 22 height 36
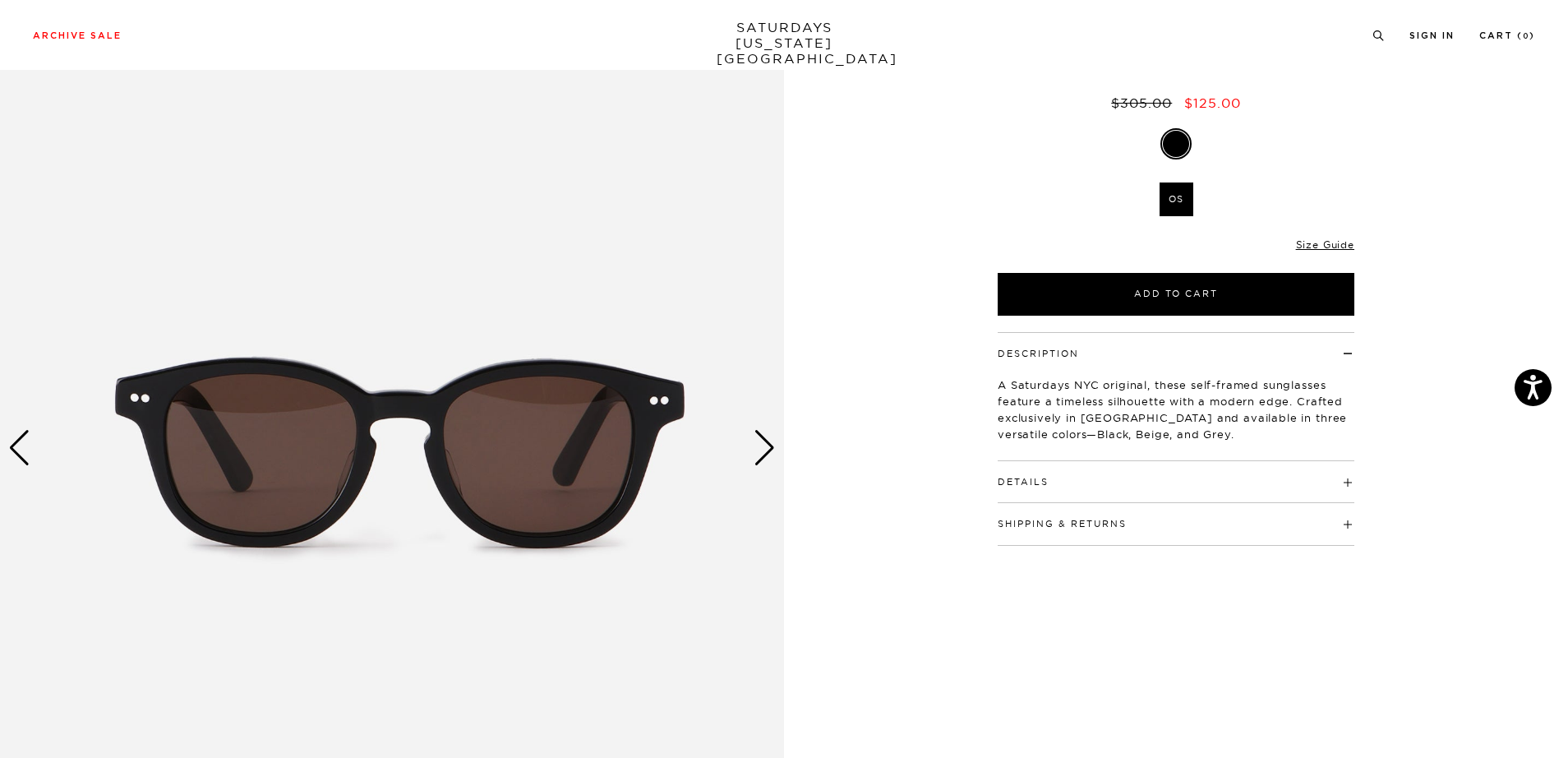
click at [763, 453] on div "Next slide" at bounding box center [765, 447] width 22 height 36
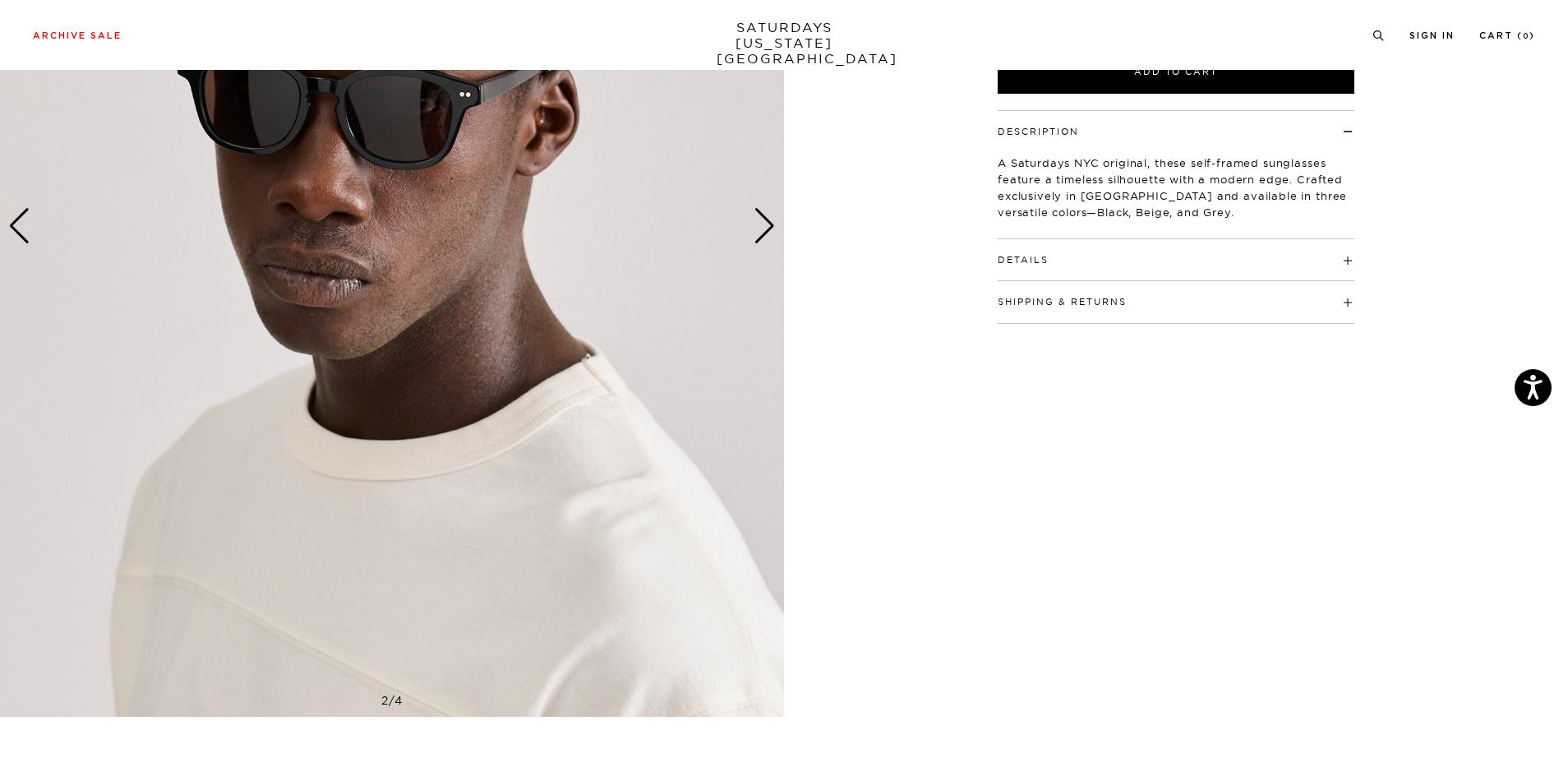
scroll to position [196, 0]
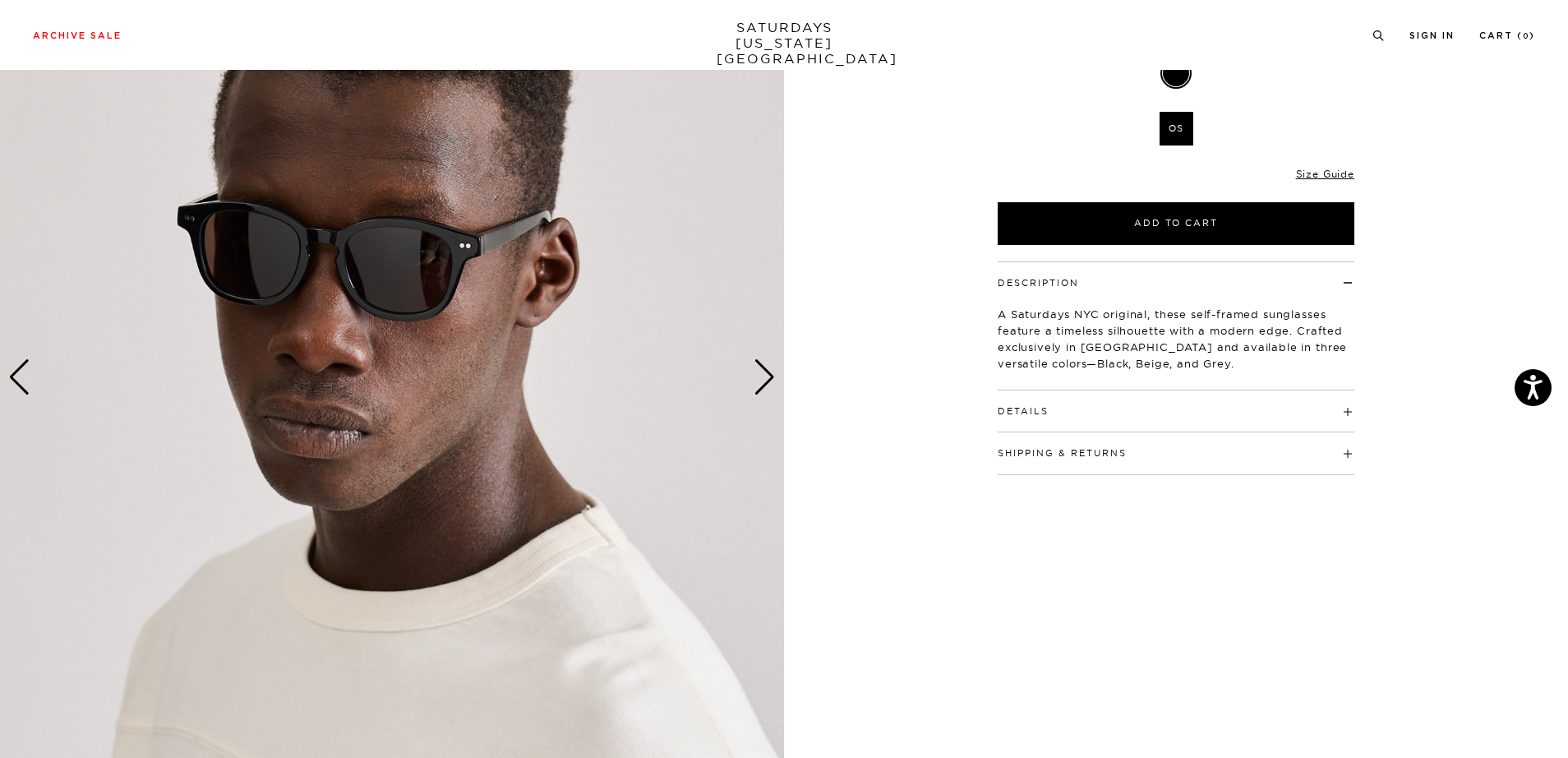
click at [1026, 395] on h4 "Details" at bounding box center [1176, 403] width 357 height 27
click at [1047, 426] on div "Details Crafted from Japanese acetate Featured in 3 seasonal colors: Black, Bei…" at bounding box center [1176, 411] width 357 height 42
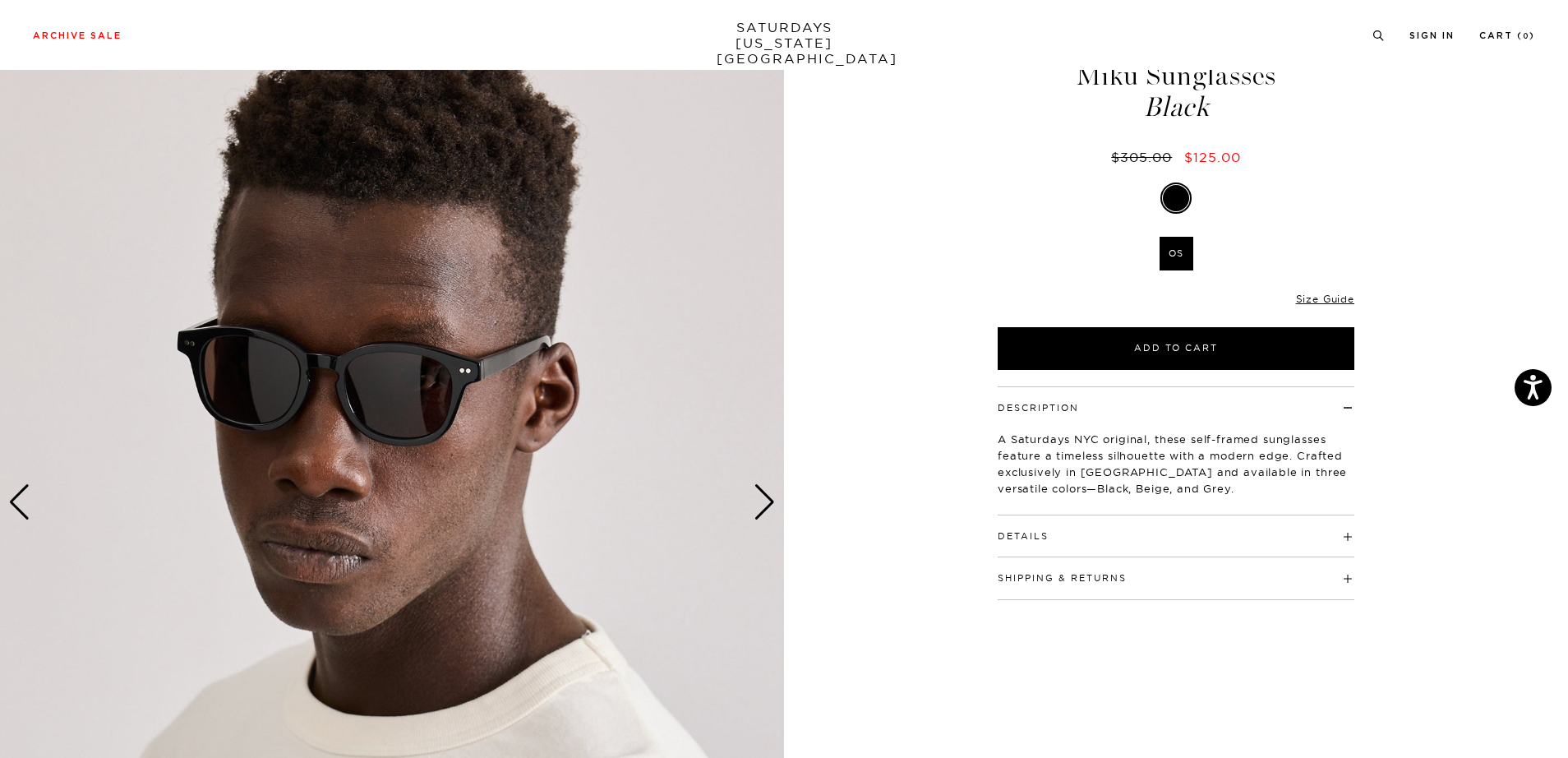
scroll to position [67, 0]
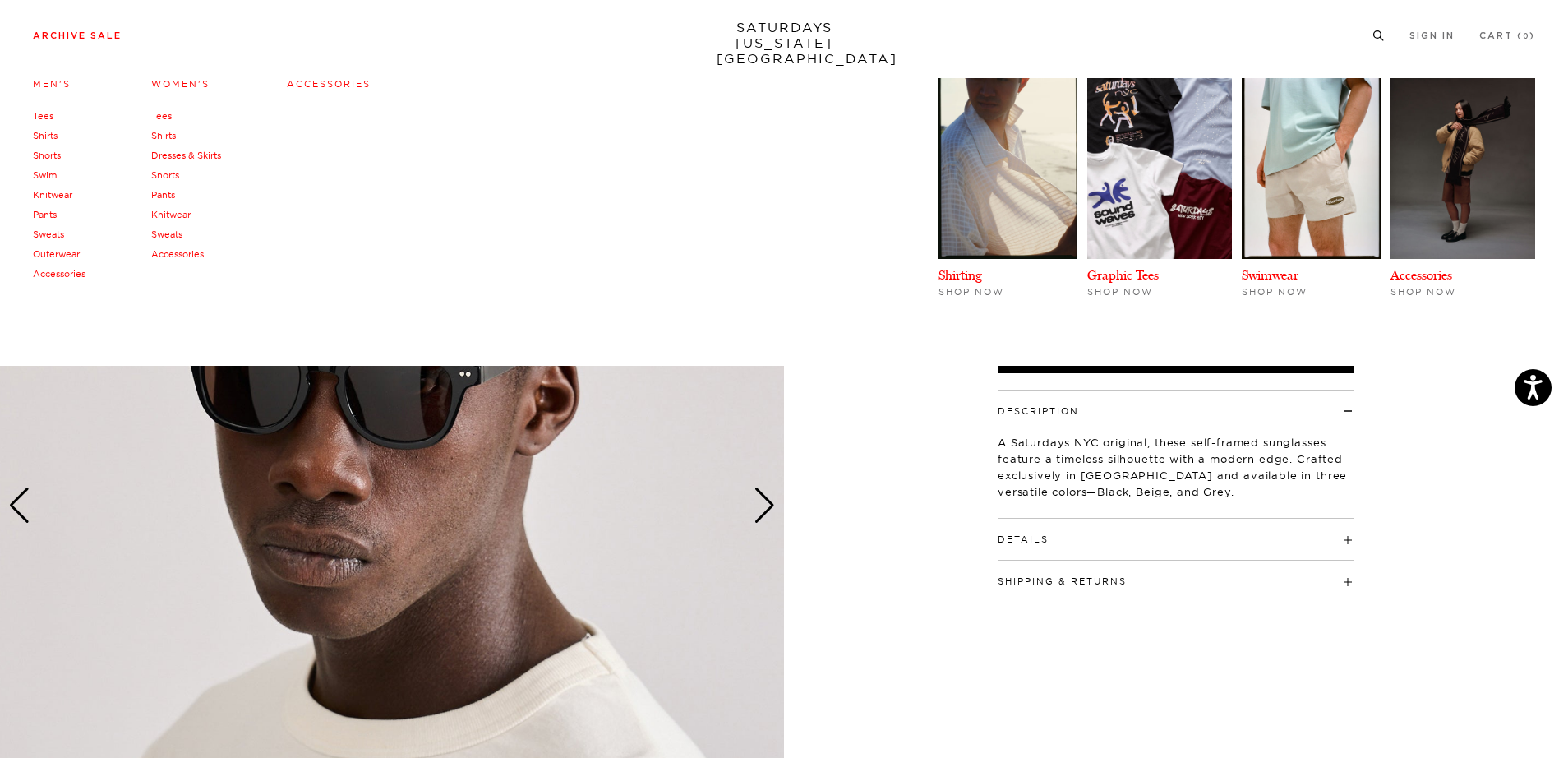
click at [99, 34] on link "Archive Sale" at bounding box center [77, 35] width 89 height 9
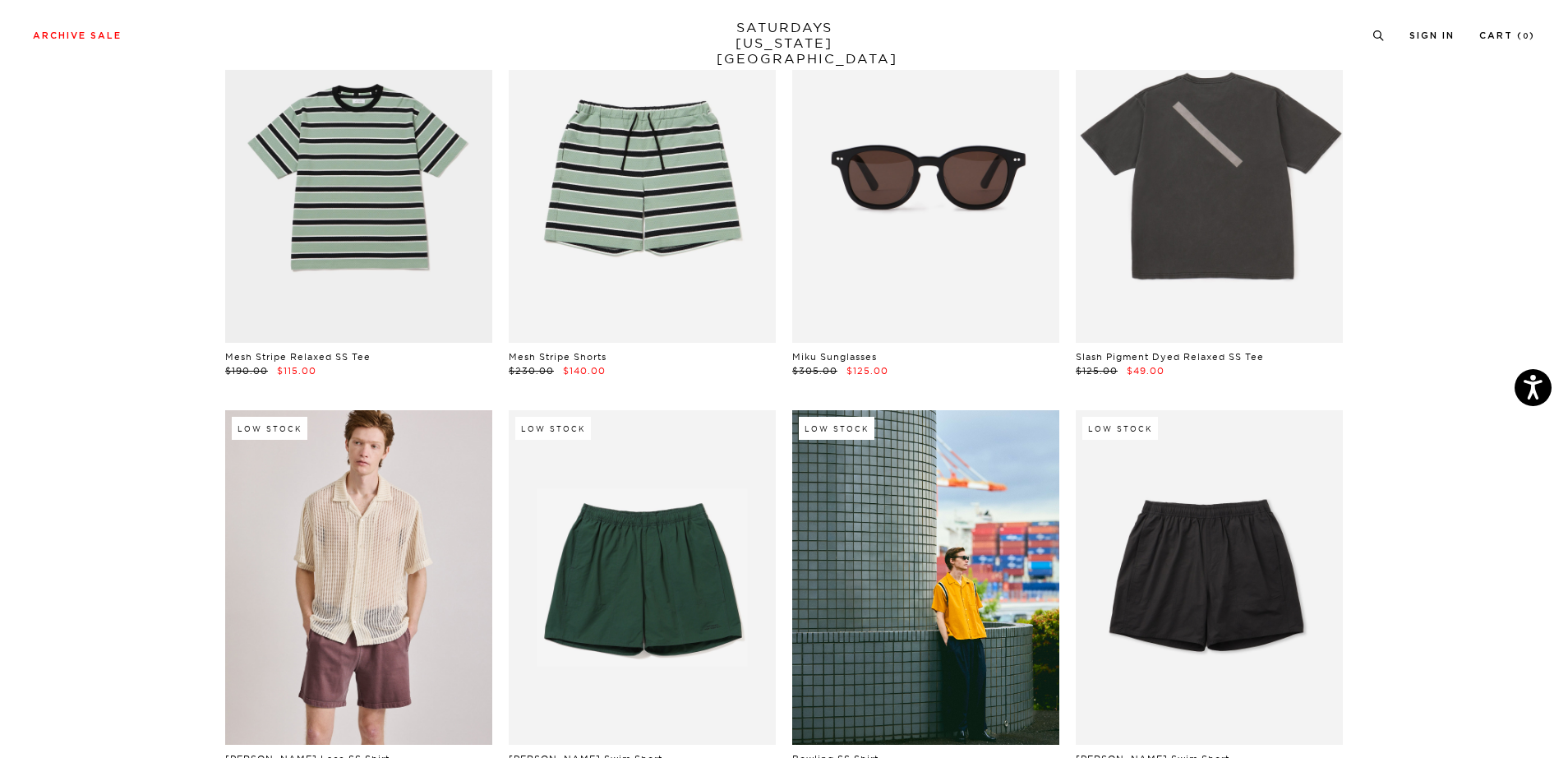
scroll to position [425, 0]
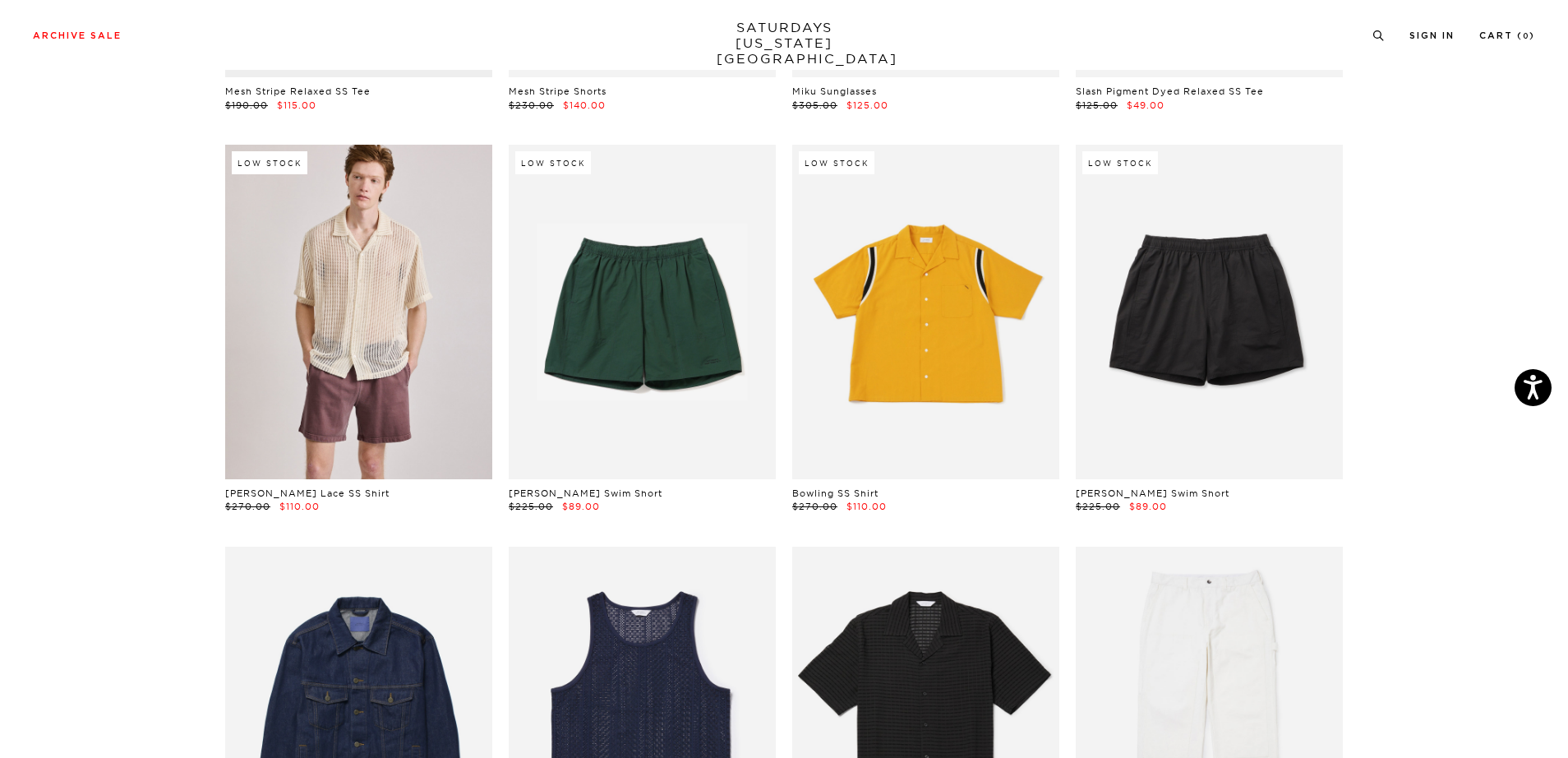
click at [935, 345] on link at bounding box center [925, 312] width 267 height 334
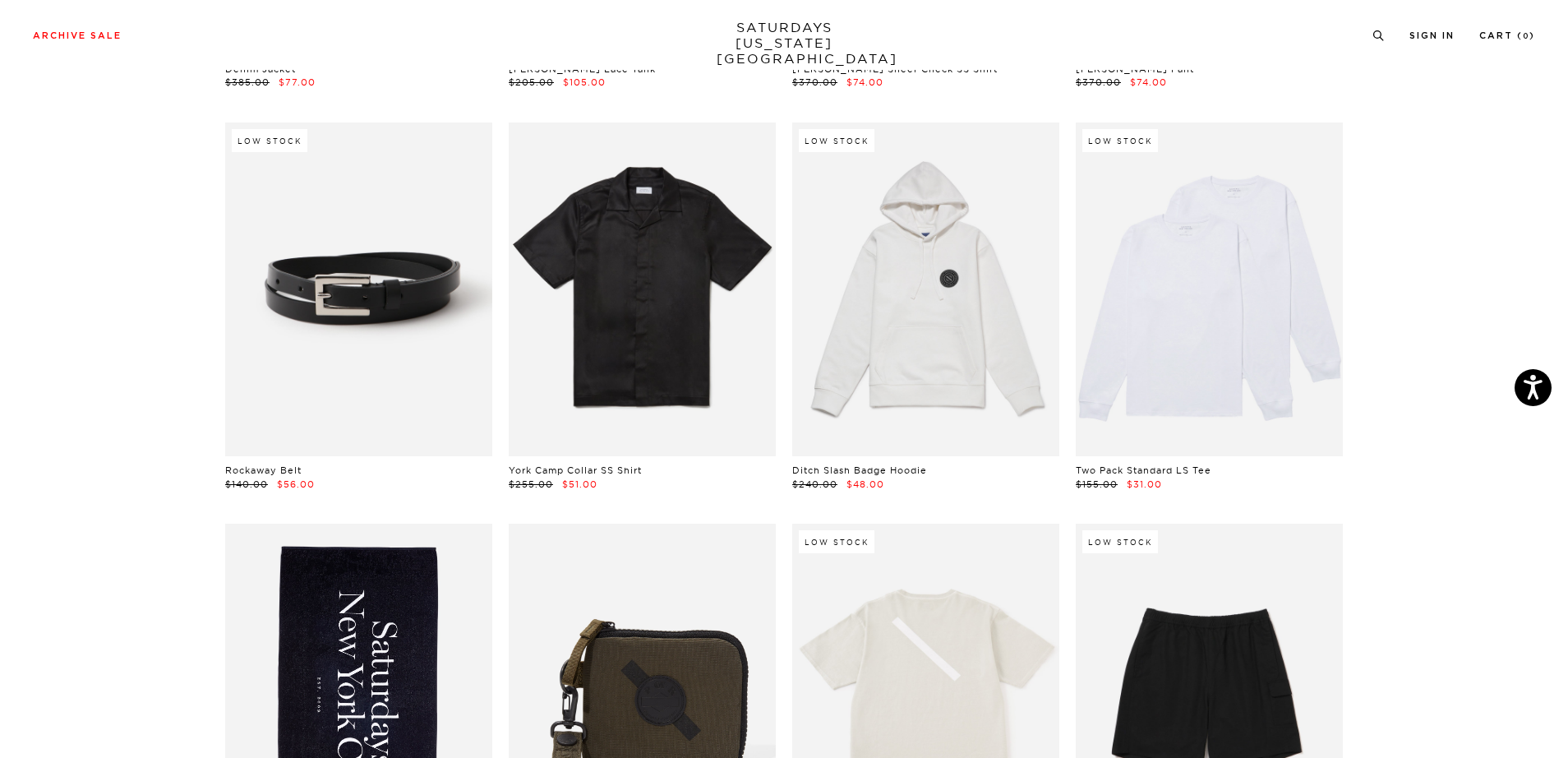
scroll to position [892, 0]
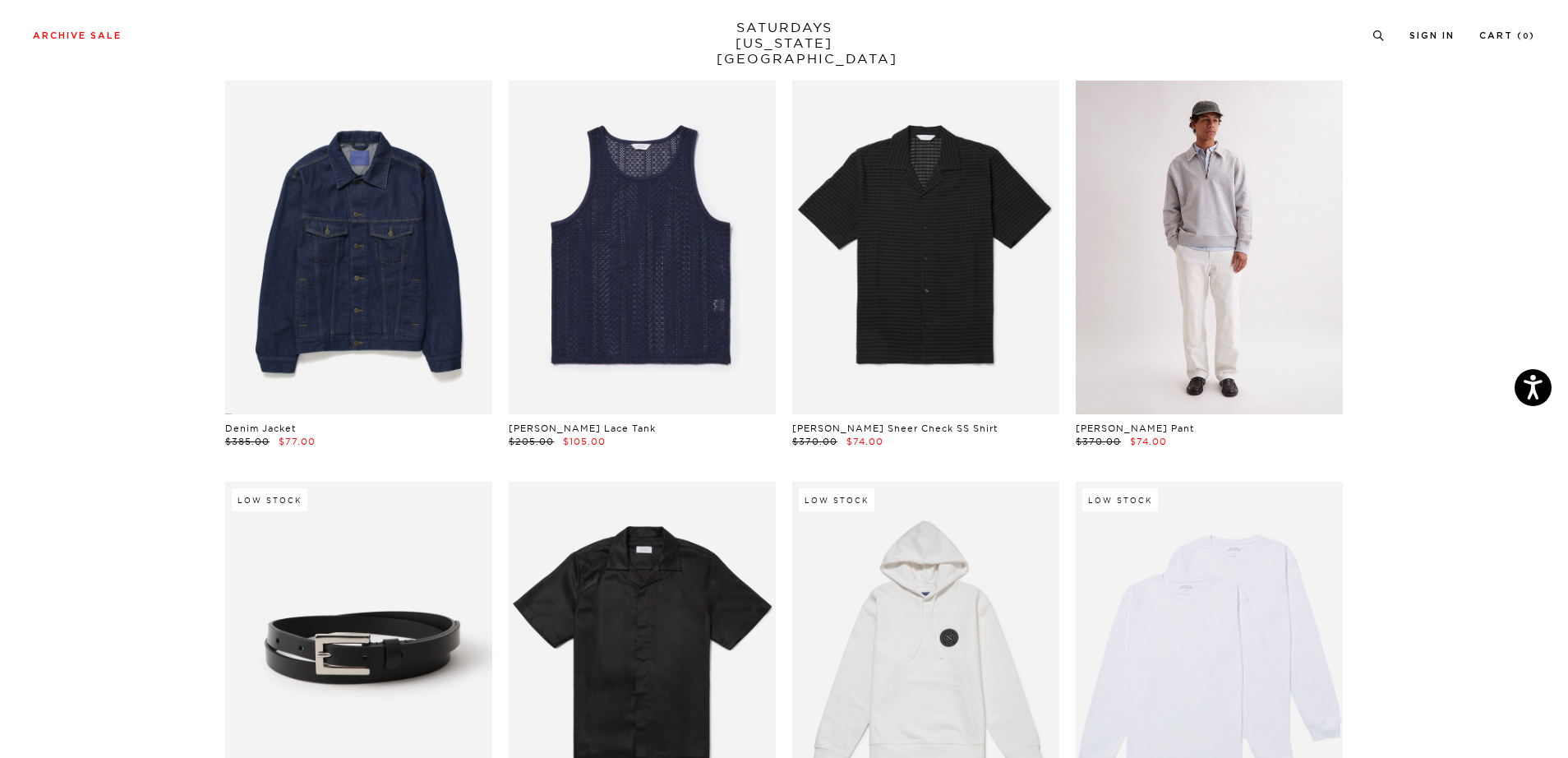
click at [1251, 346] on link at bounding box center [1208, 248] width 267 height 334
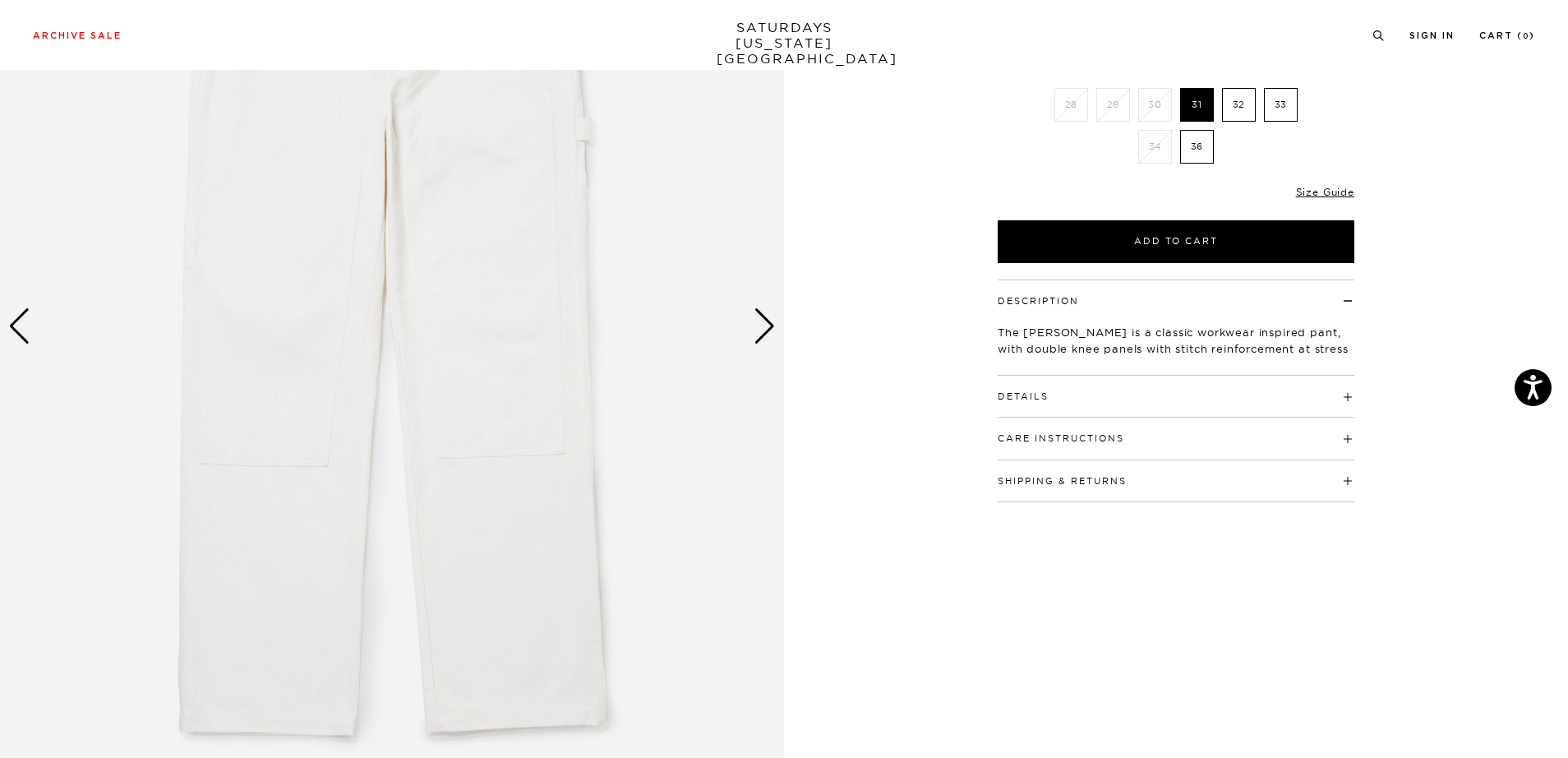
scroll to position [35, 0]
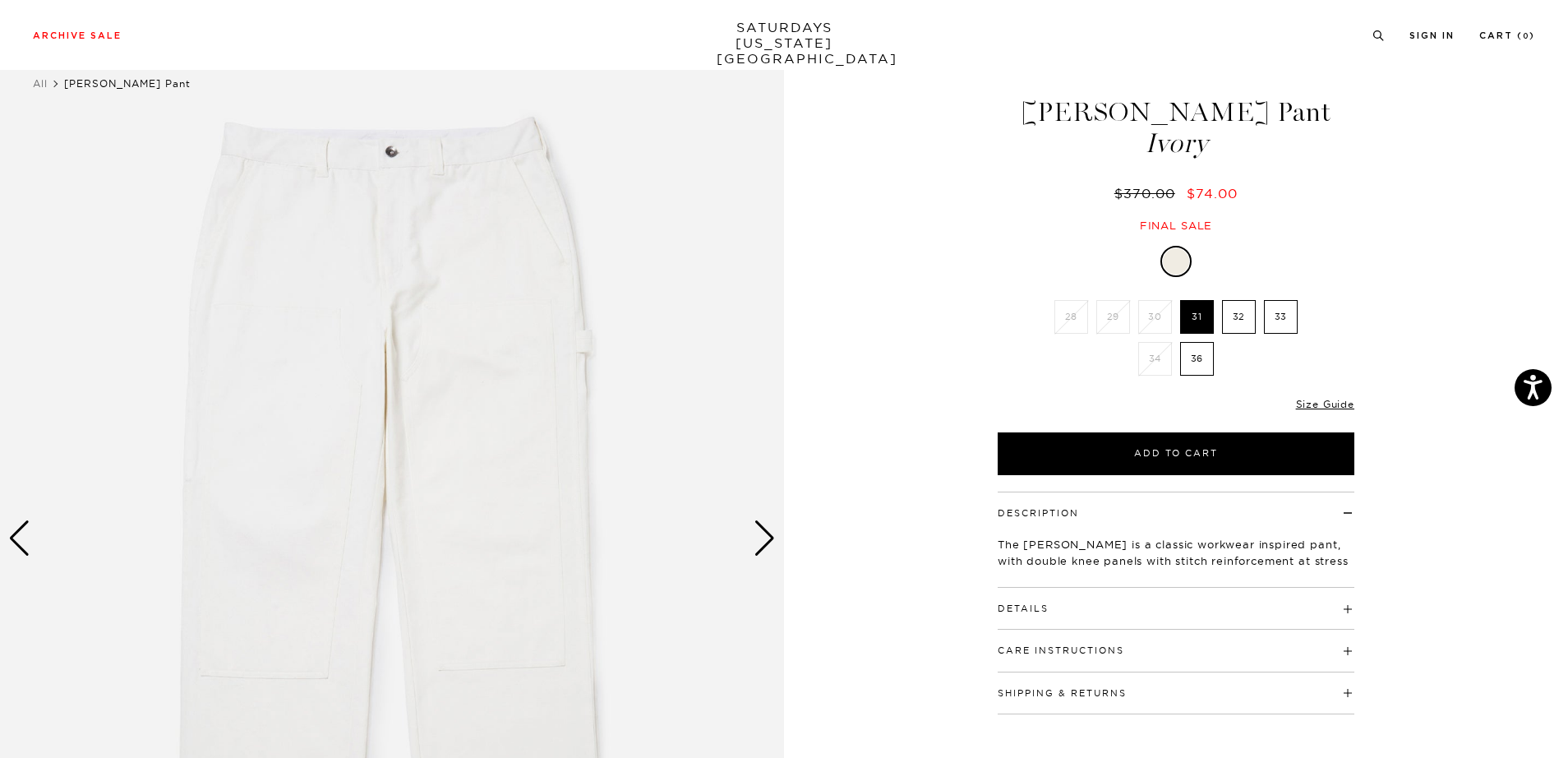
click at [766, 535] on div "Next slide" at bounding box center [765, 538] width 22 height 36
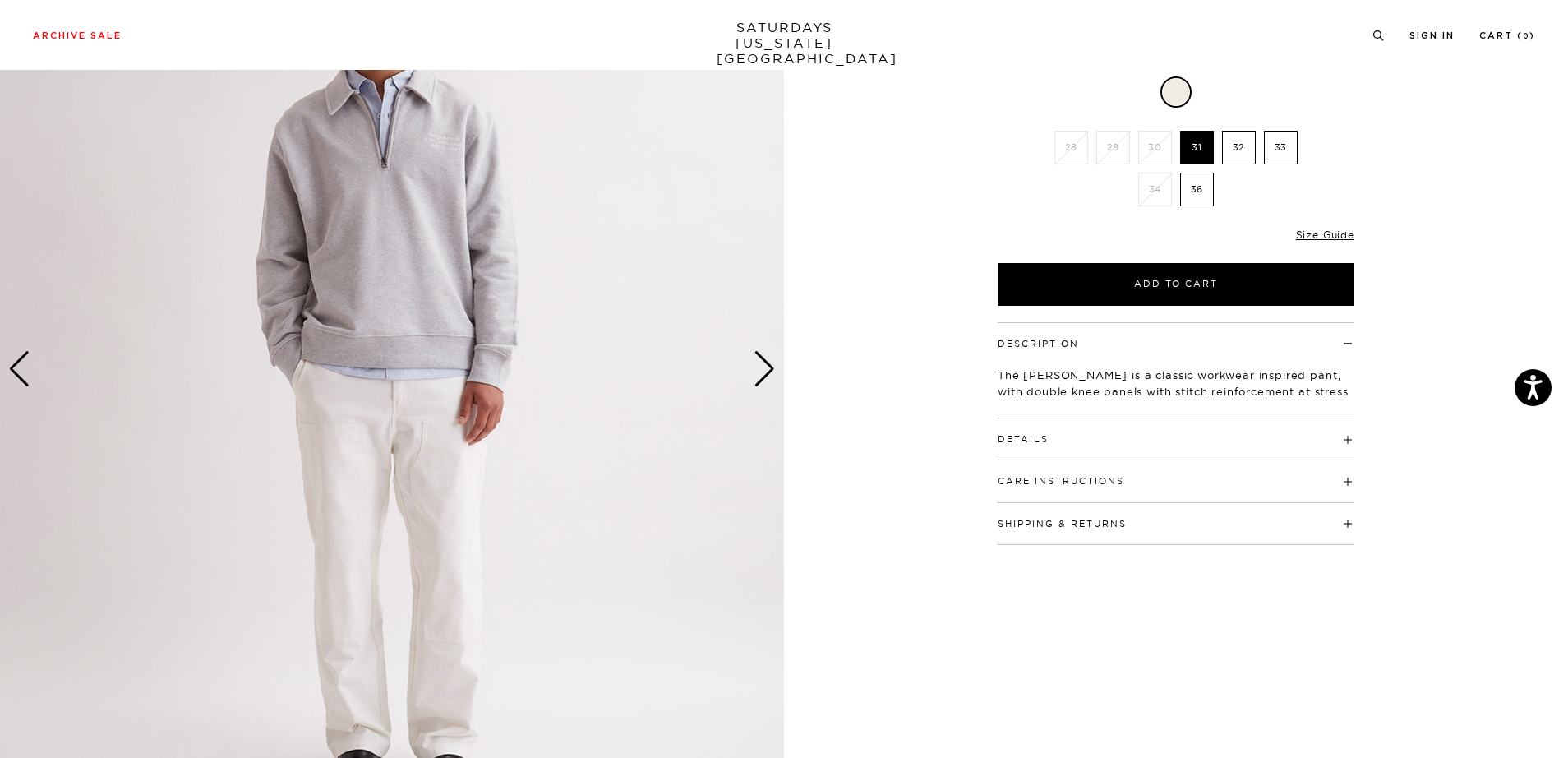
scroll to position [205, 0]
click at [763, 367] on div "Next slide" at bounding box center [765, 369] width 22 height 36
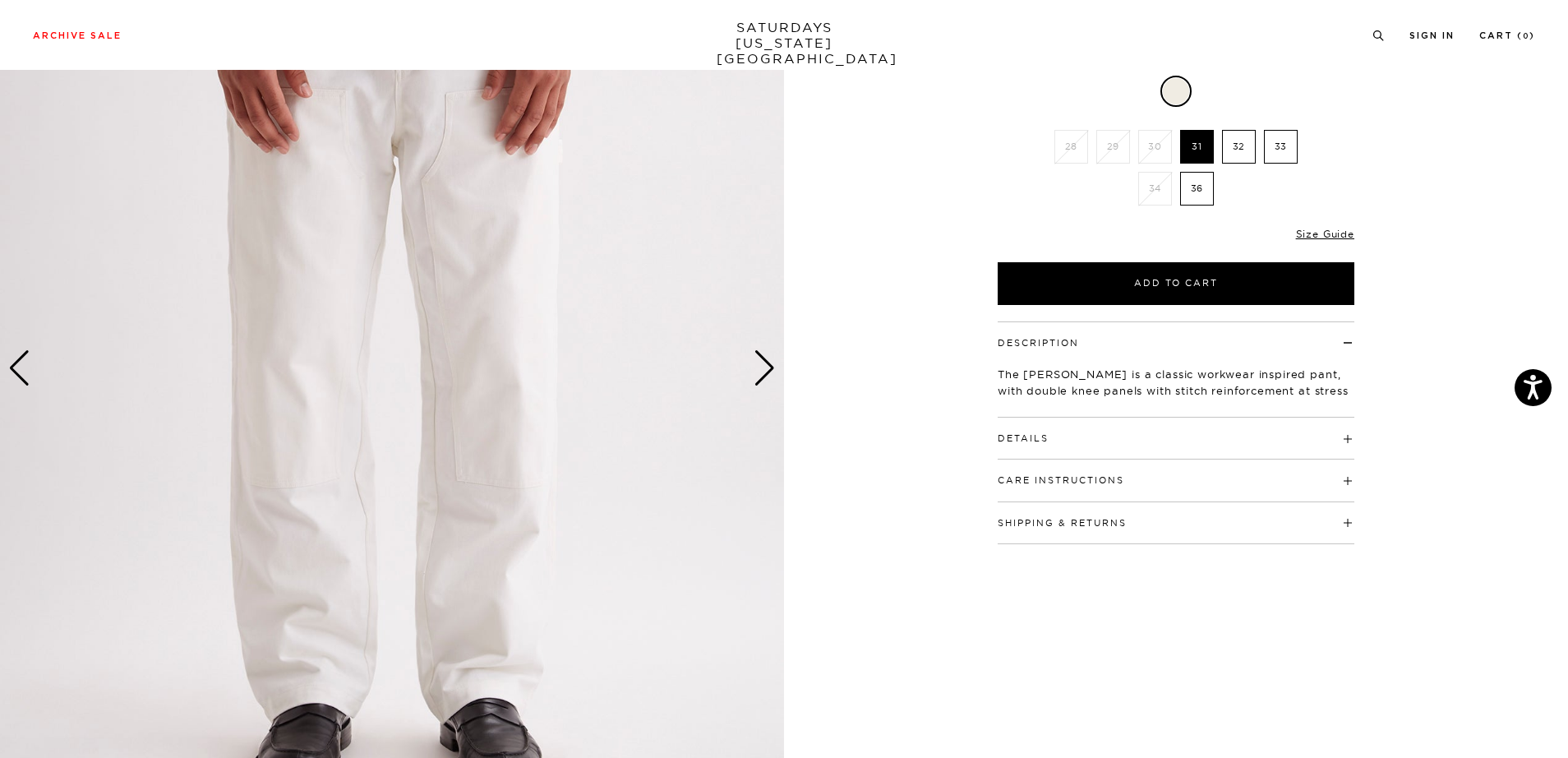
click at [763, 367] on div "Next slide" at bounding box center [765, 369] width 22 height 36
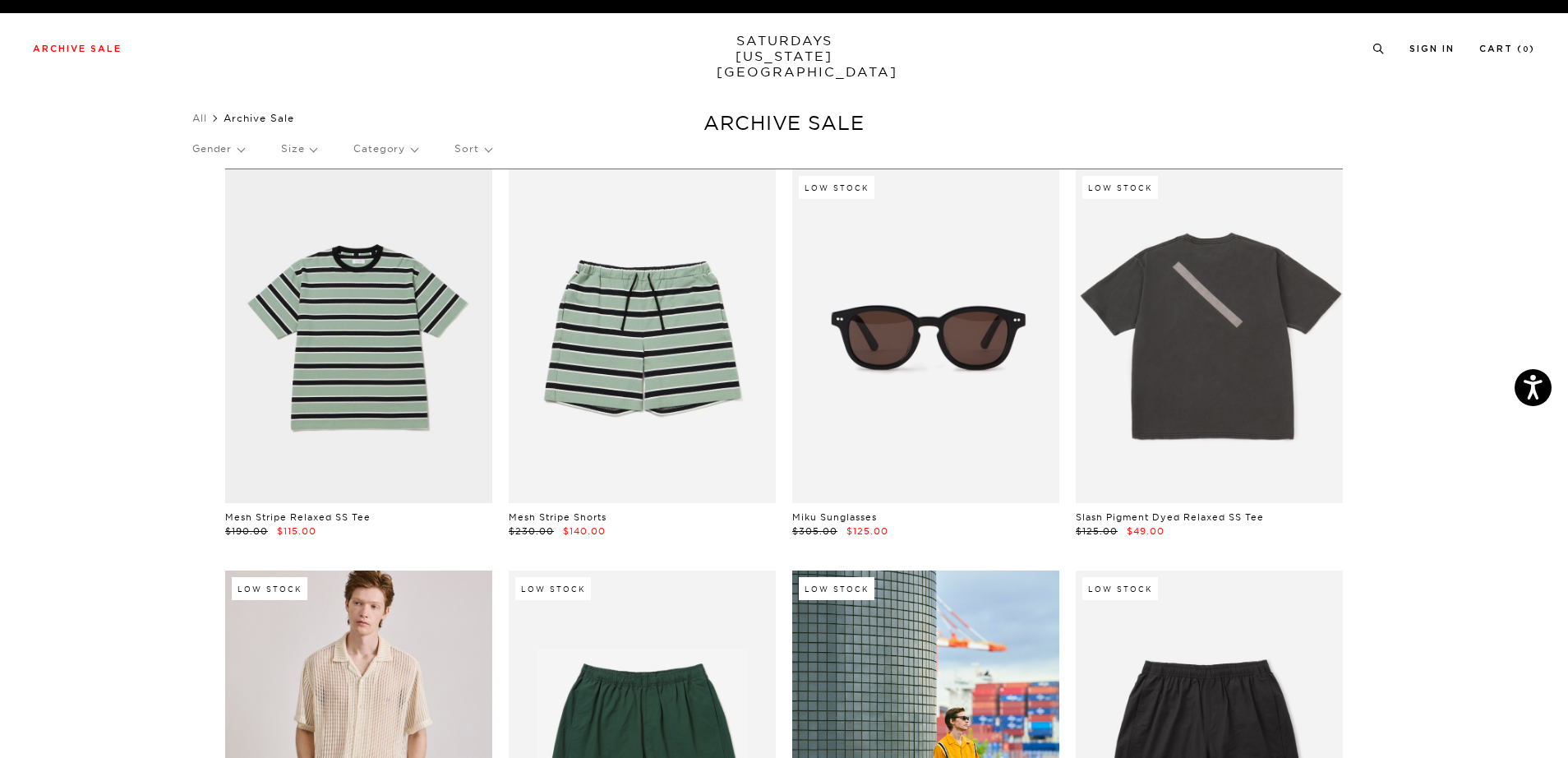
click at [400, 145] on p "Category" at bounding box center [386, 149] width 64 height 38
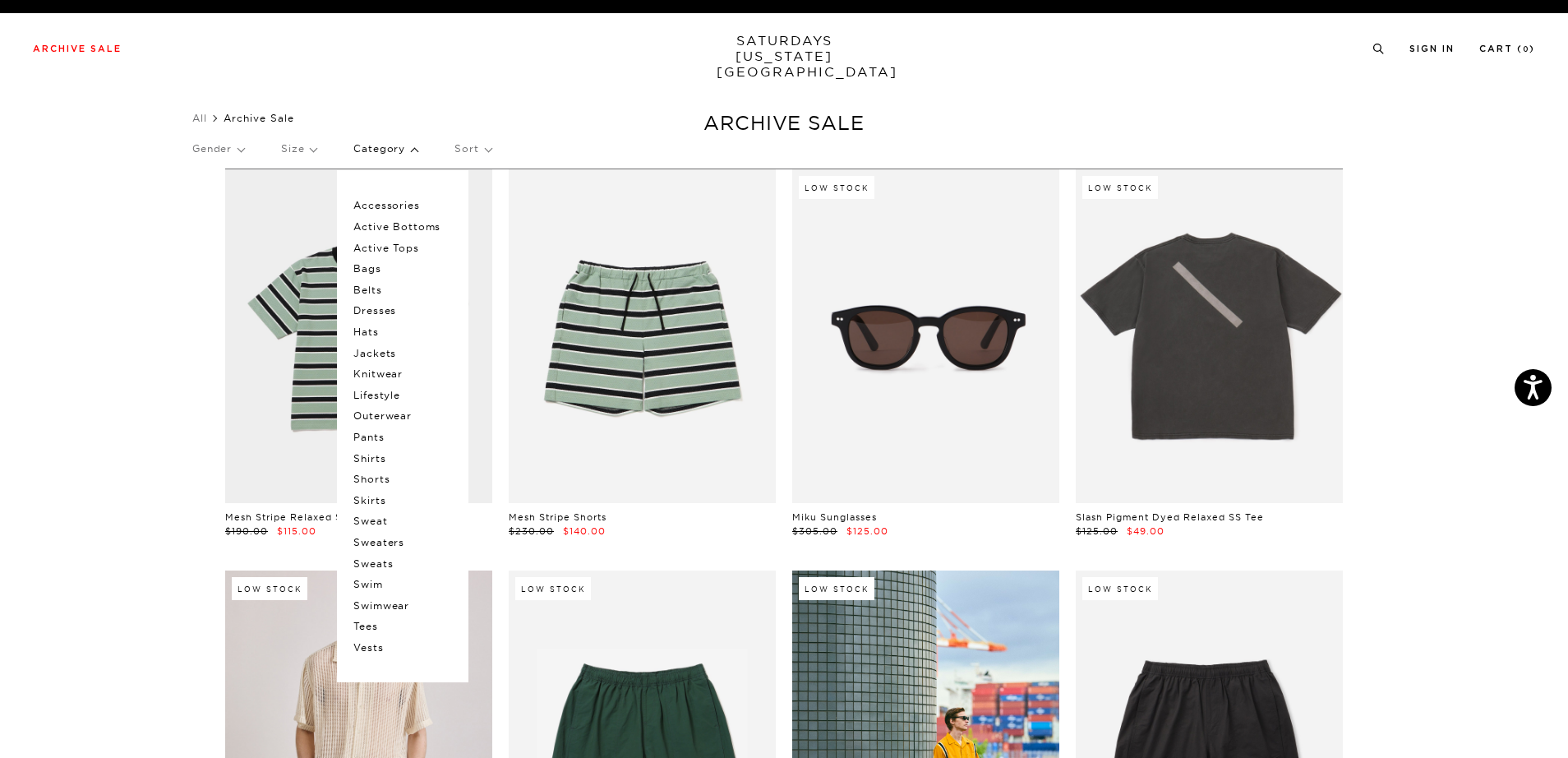
click at [392, 207] on p "Accessories" at bounding box center [402, 205] width 99 height 21
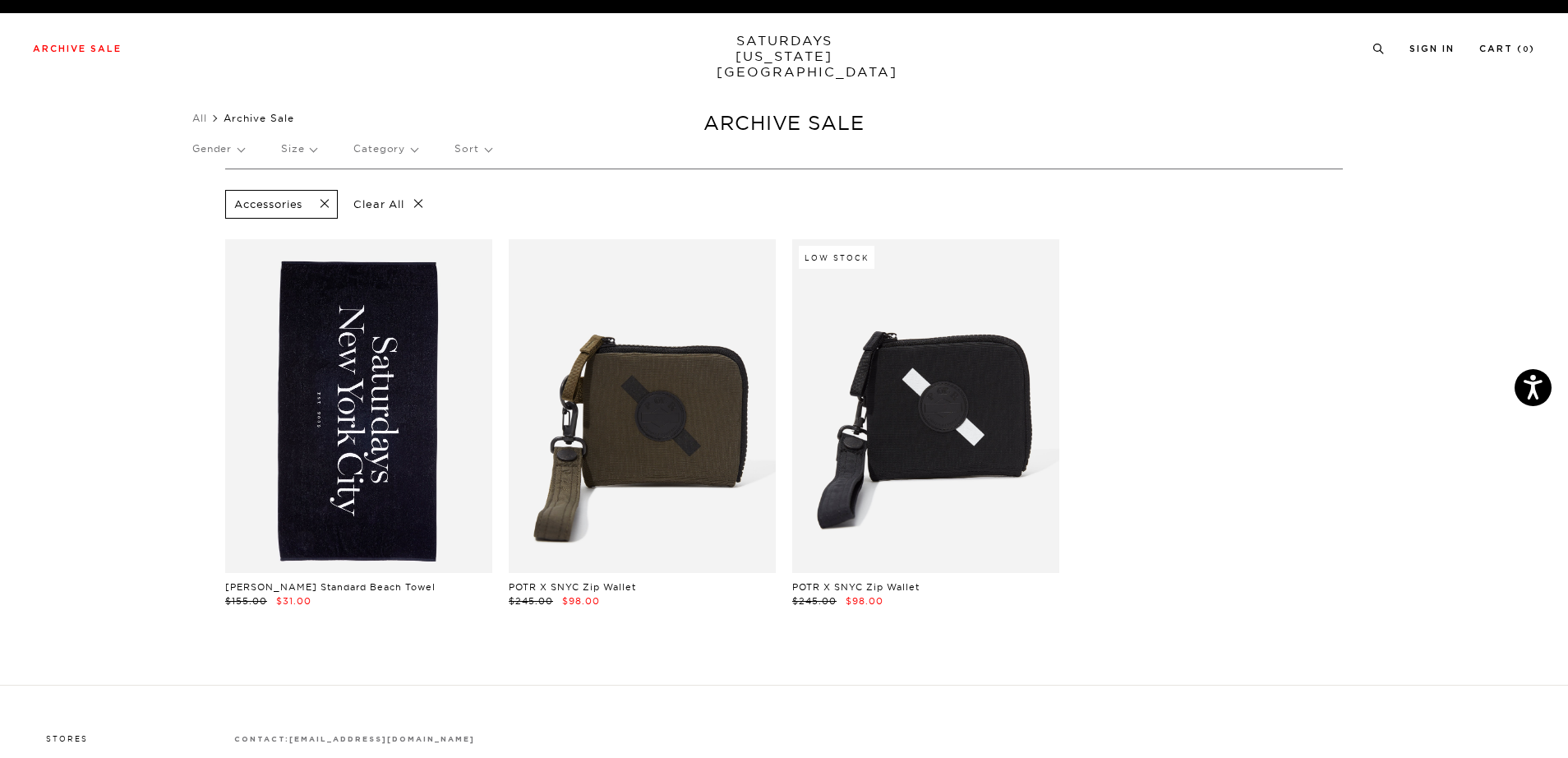
click at [389, 155] on p "Category" at bounding box center [386, 149] width 64 height 38
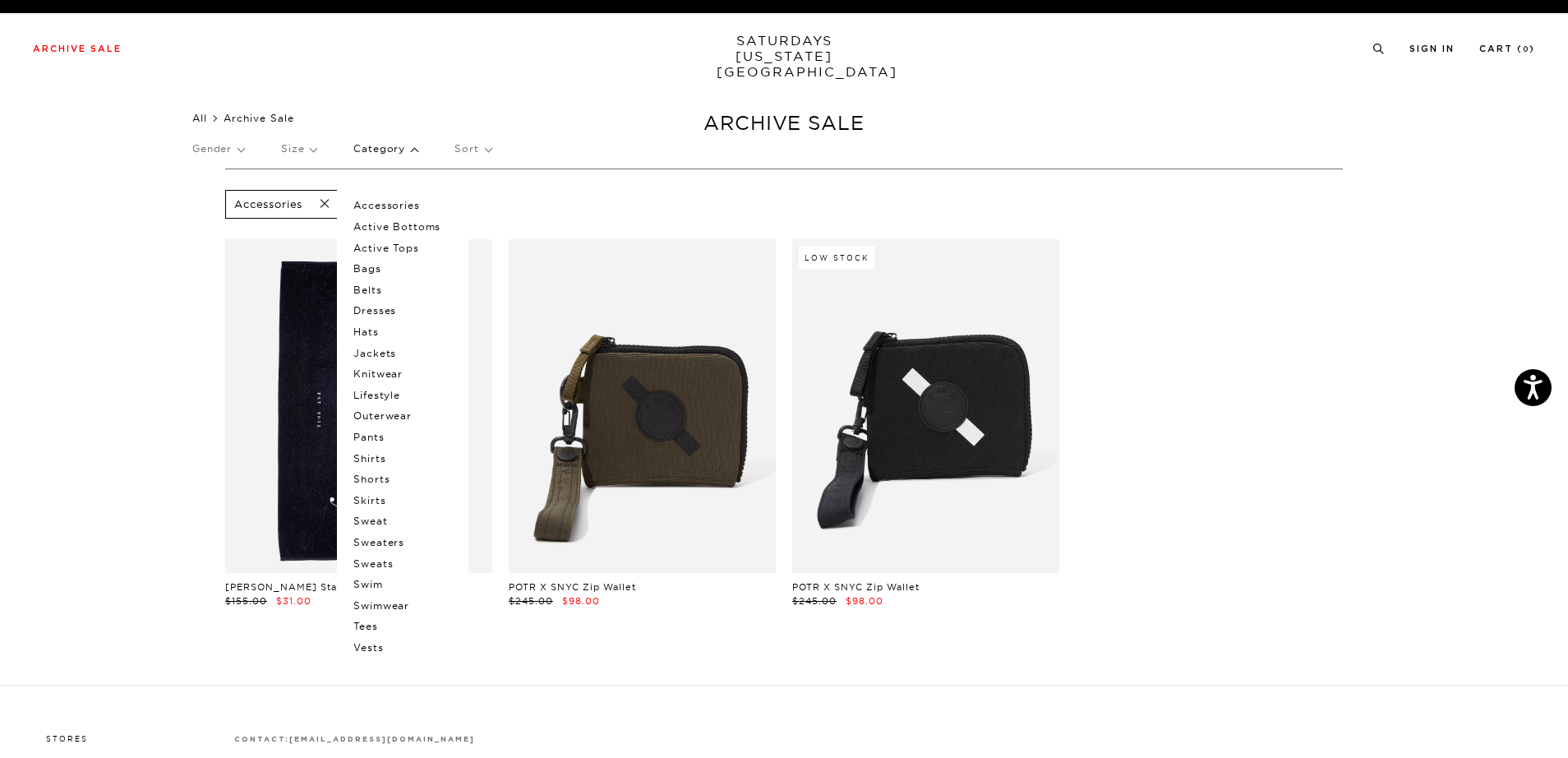
click at [207, 117] on link "All" at bounding box center [200, 118] width 15 height 12
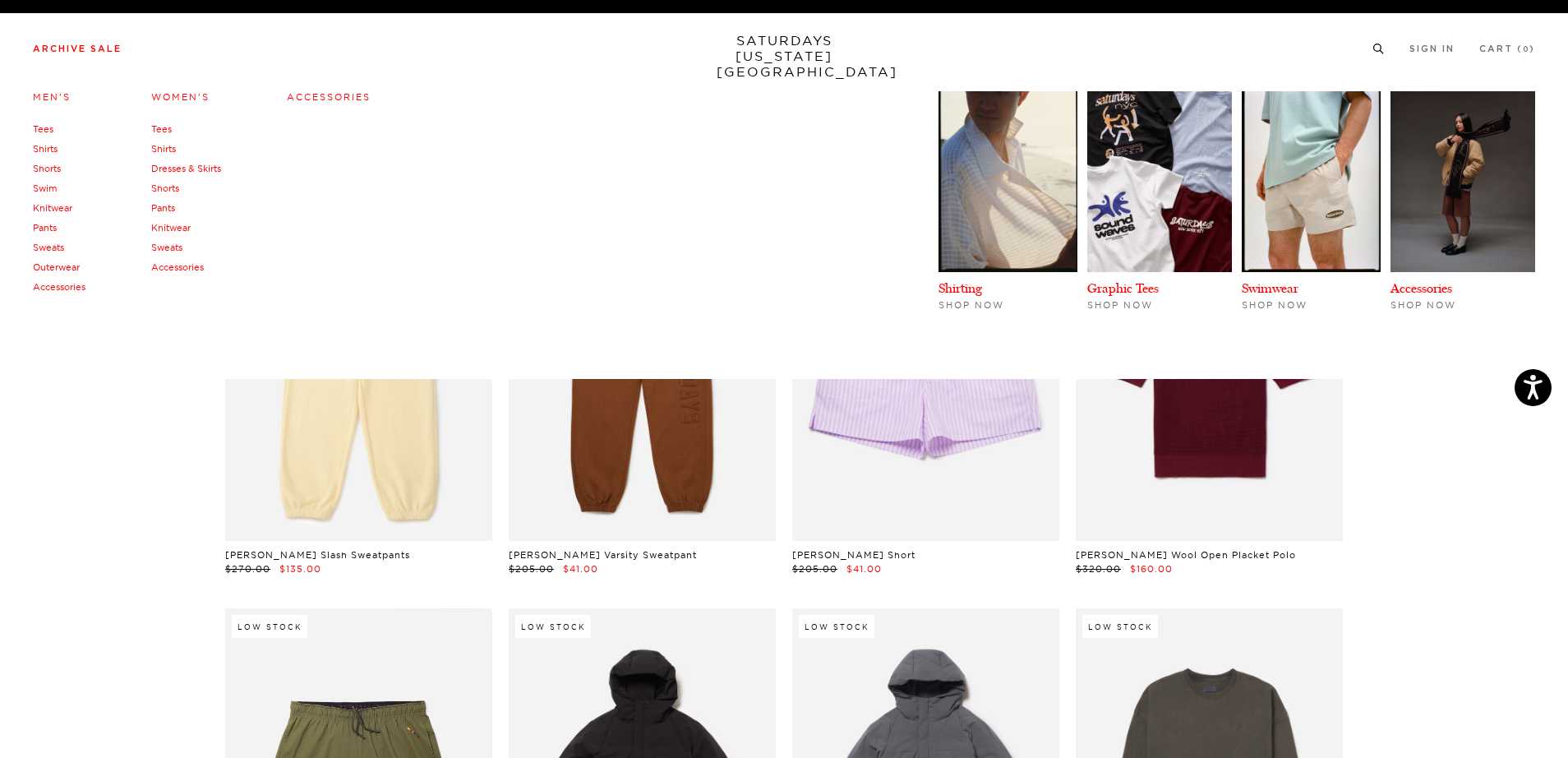
click at [95, 52] on link "Archive Sale" at bounding box center [77, 48] width 89 height 9
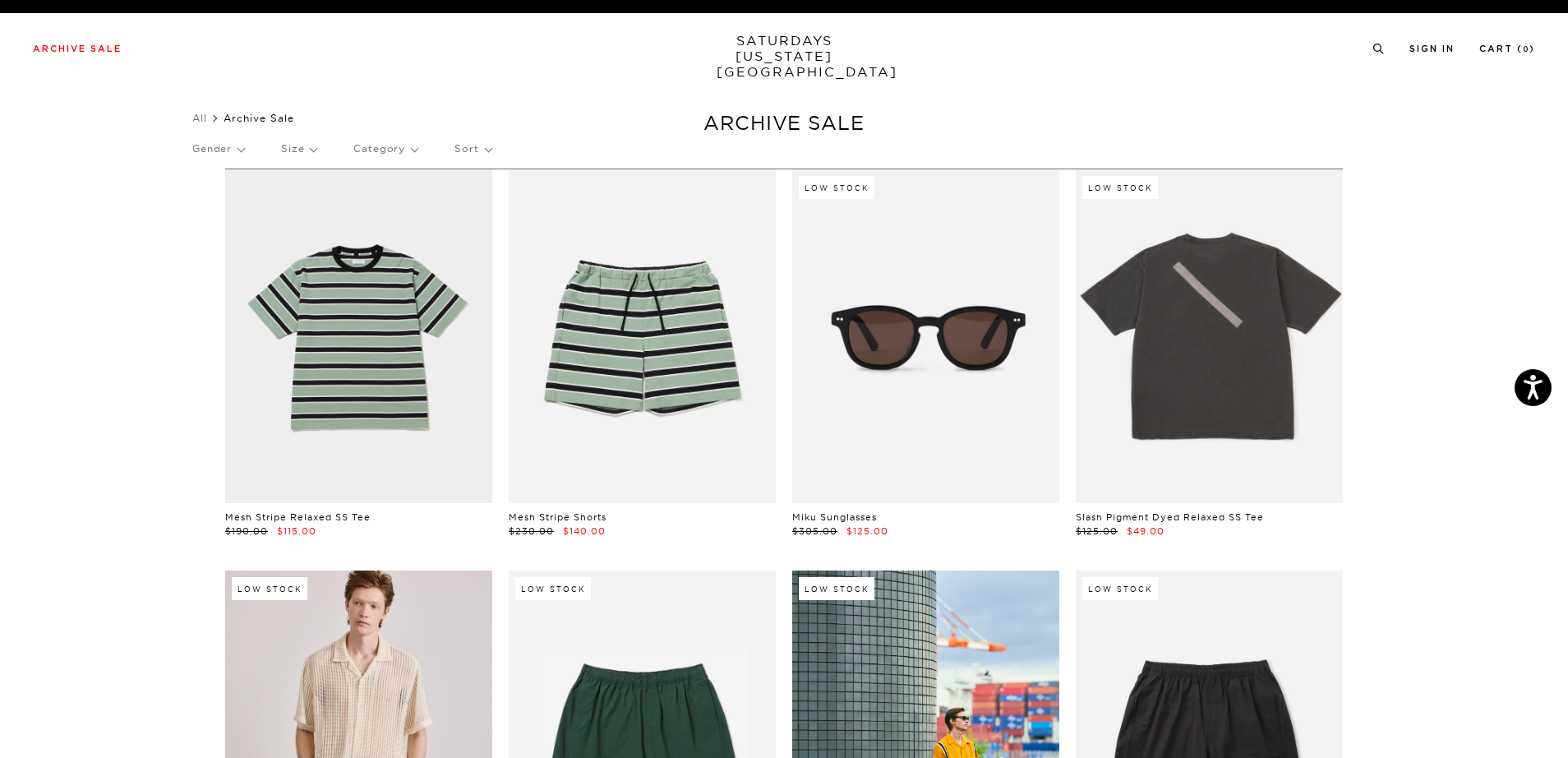
click at [475, 156] on p "Sort" at bounding box center [472, 149] width 36 height 38
click at [484, 200] on p "Newest" at bounding box center [517, 205] width 126 height 21
